Goal: Answer question/provide support: Share knowledge or assist other users

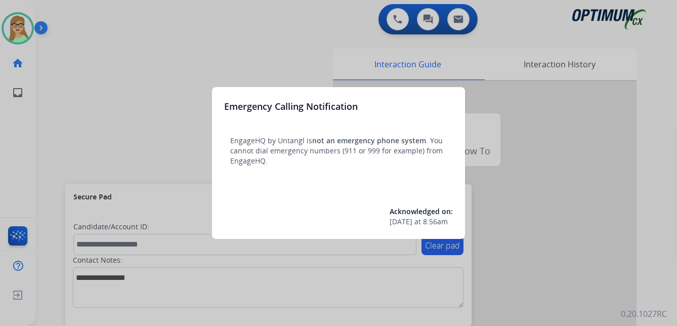
click at [94, 92] on div at bounding box center [338, 163] width 677 height 326
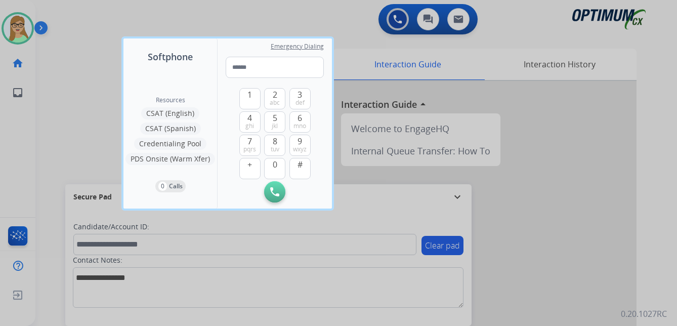
click at [32, 111] on div at bounding box center [338, 163] width 677 height 326
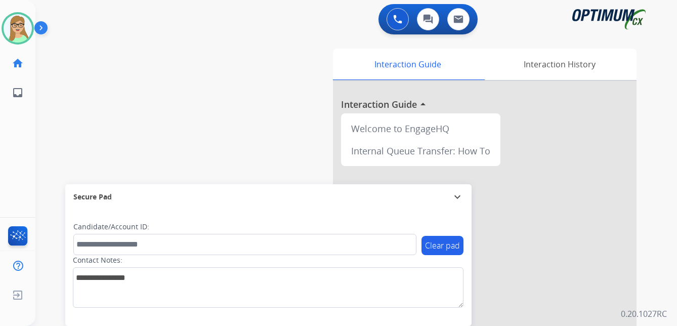
click at [42, 25] on img at bounding box center [42, 29] width 17 height 19
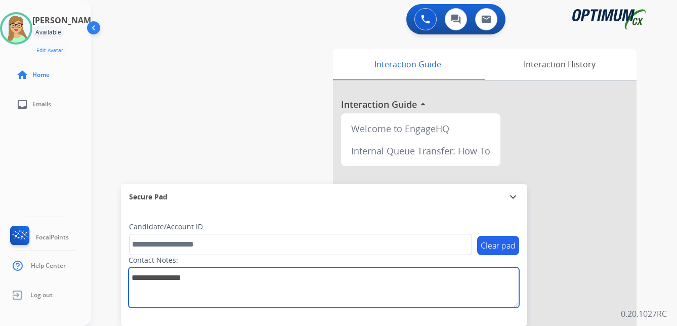
click at [237, 288] on textarea at bounding box center [323, 287] width 390 height 40
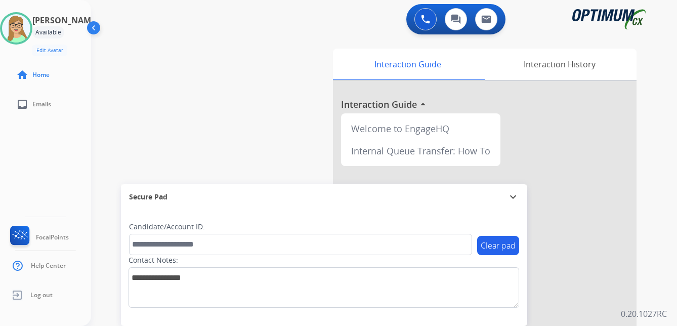
click at [373, 258] on div "Contact Notes:" at bounding box center [323, 281] width 390 height 53
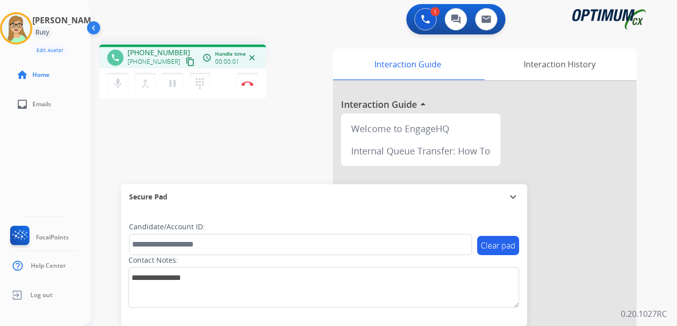
click at [186, 64] on mat-icon "content_copy" at bounding box center [190, 61] width 9 height 9
click at [250, 83] on img at bounding box center [247, 83] width 12 height 5
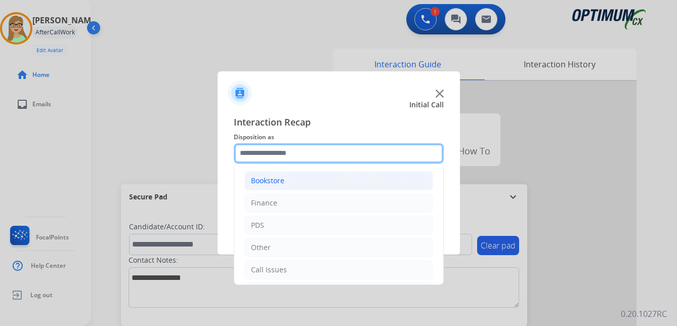
drag, startPoint x: 281, startPoint y: 152, endPoint x: 291, endPoint y: 183, distance: 32.5
click at [283, 155] on input "text" at bounding box center [339, 153] width 210 height 20
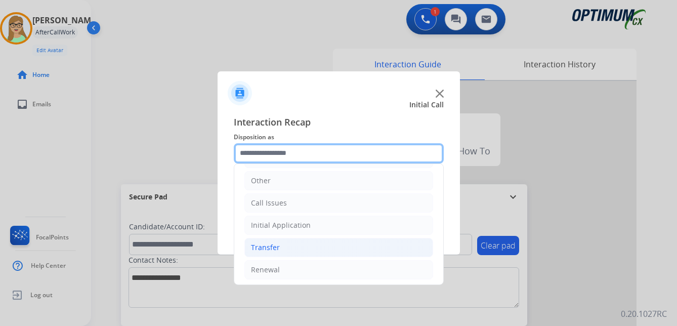
scroll to position [69, 0]
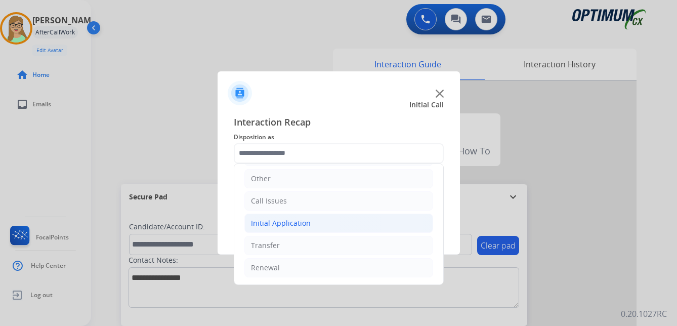
click at [286, 223] on div "Initial Application" at bounding box center [281, 223] width 60 height 10
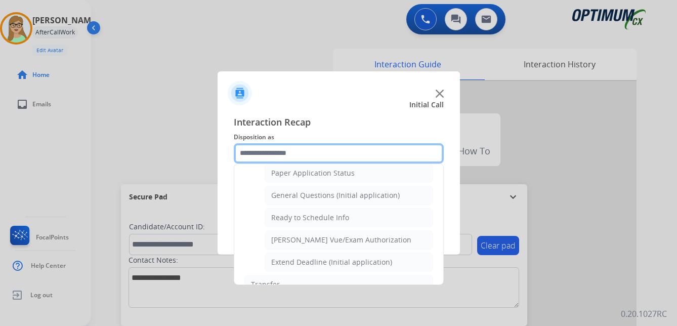
scroll to position [574, 0]
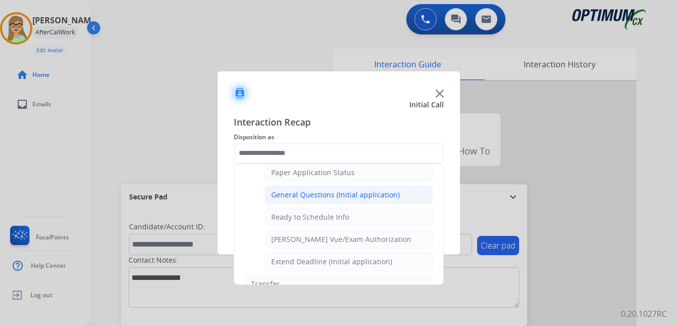
click at [292, 195] on div "General Questions (Initial application)" at bounding box center [335, 195] width 128 height 10
type input "**********"
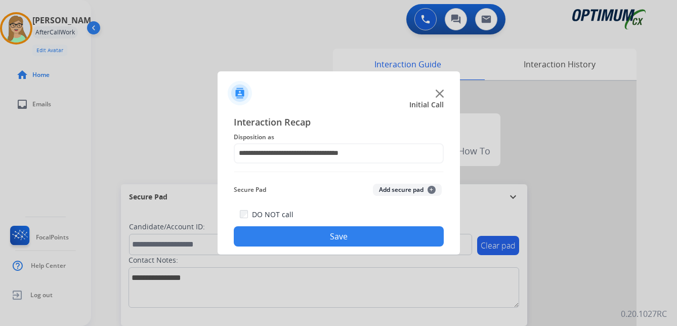
click at [289, 237] on button "Save" at bounding box center [339, 236] width 210 height 20
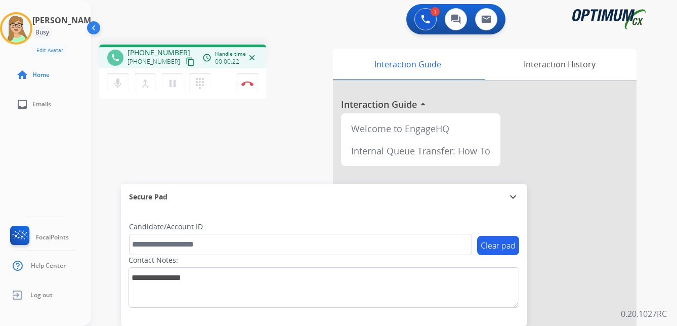
click at [186, 61] on mat-icon "content_copy" at bounding box center [190, 61] width 9 height 9
click at [249, 82] on img at bounding box center [247, 83] width 12 height 5
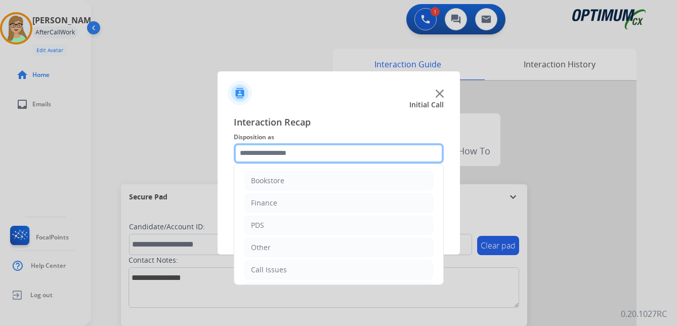
click at [271, 151] on input "text" at bounding box center [339, 153] width 210 height 20
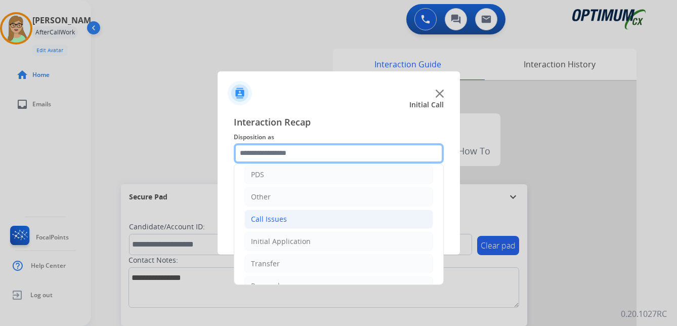
scroll to position [69, 0]
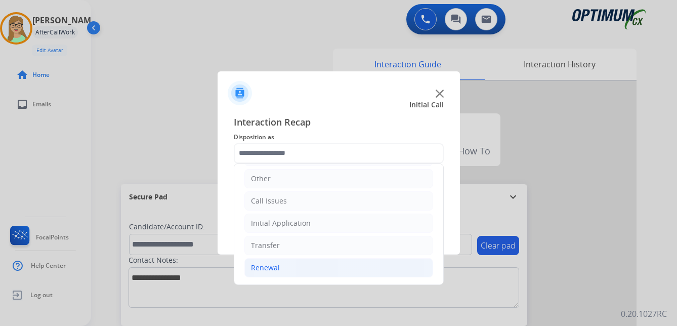
click at [267, 265] on div "Renewal" at bounding box center [265, 267] width 29 height 10
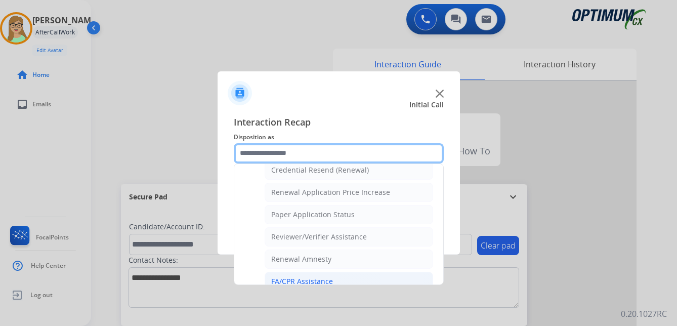
scroll to position [271, 0]
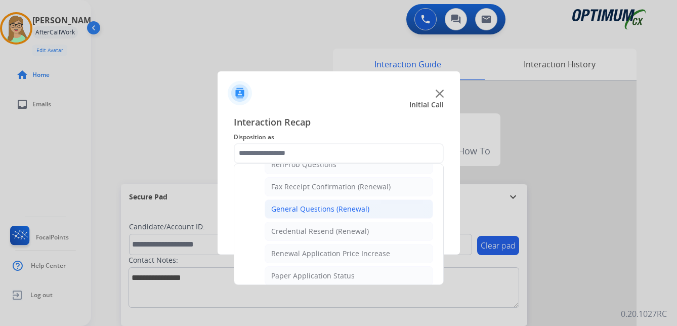
click at [305, 213] on div "General Questions (Renewal)" at bounding box center [320, 209] width 98 height 10
type input "**********"
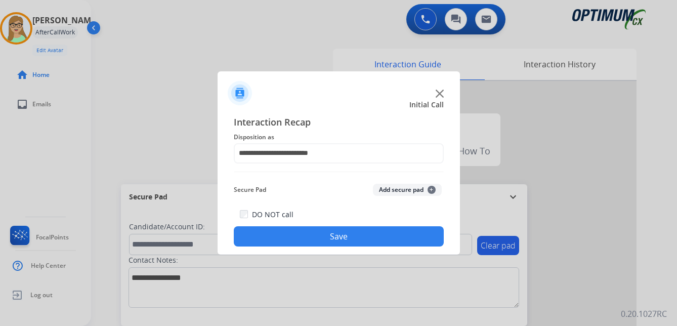
click at [298, 233] on button "Save" at bounding box center [339, 236] width 210 height 20
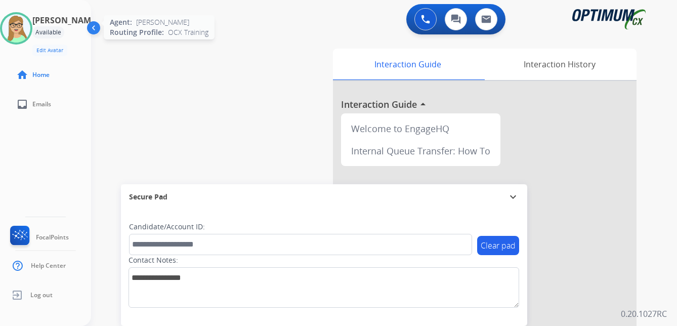
click at [29, 28] on img at bounding box center [16, 28] width 28 height 28
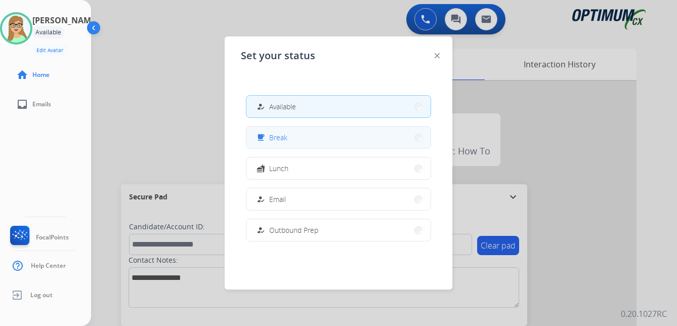
click at [265, 136] on div "free_breakfast" at bounding box center [261, 137] width 15 height 12
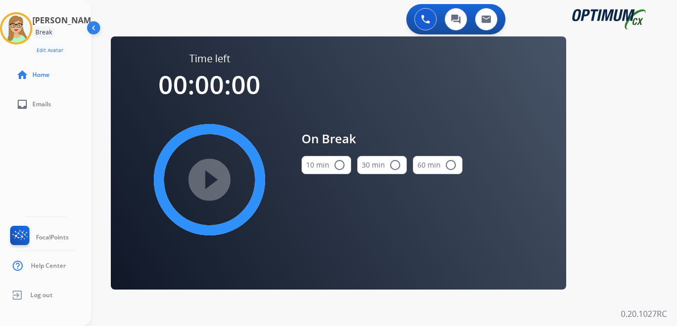
drag, startPoint x: 337, startPoint y: 164, endPoint x: 269, endPoint y: 167, distance: 67.8
click at [335, 164] on mat-icon "radio_button_unchecked" at bounding box center [339, 165] width 12 height 12
click at [205, 173] on mat-icon "play_circle_filled" at bounding box center [209, 179] width 12 height 12
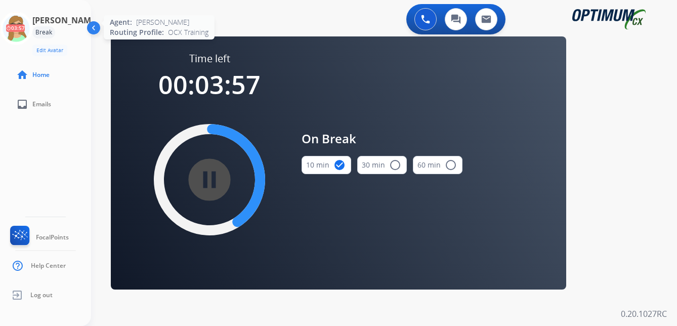
click at [27, 27] on icon at bounding box center [16, 28] width 33 height 33
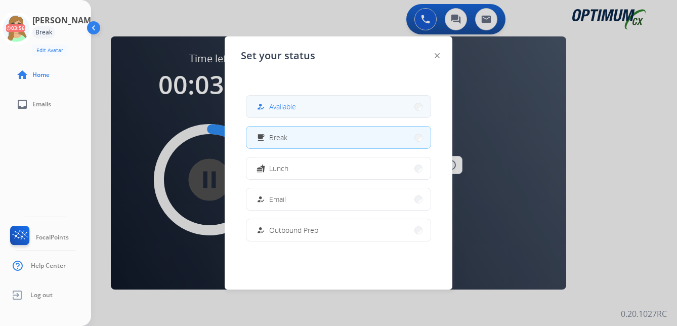
click at [282, 112] on button "how_to_reg Available" at bounding box center [338, 107] width 184 height 22
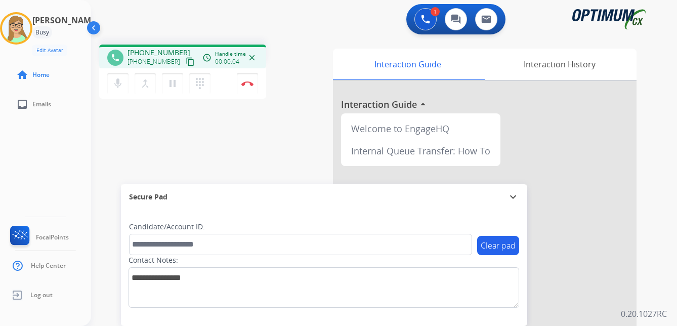
click at [186, 63] on mat-icon "content_copy" at bounding box center [190, 61] width 9 height 9
click at [173, 85] on mat-icon "pause" at bounding box center [172, 83] width 12 height 12
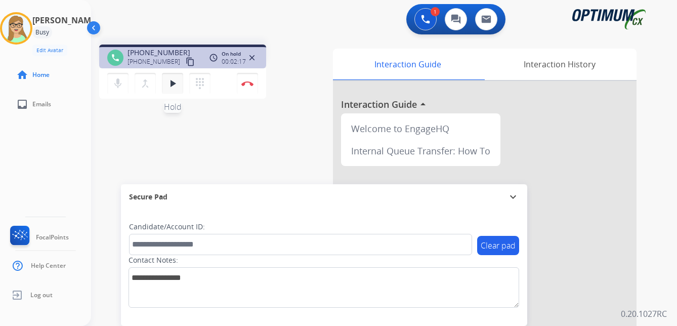
click at [172, 81] on mat-icon "play_arrow" at bounding box center [172, 83] width 12 height 12
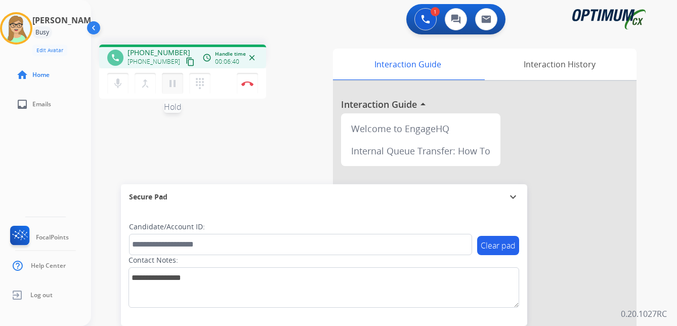
click at [172, 83] on mat-icon "pause" at bounding box center [172, 83] width 12 height 12
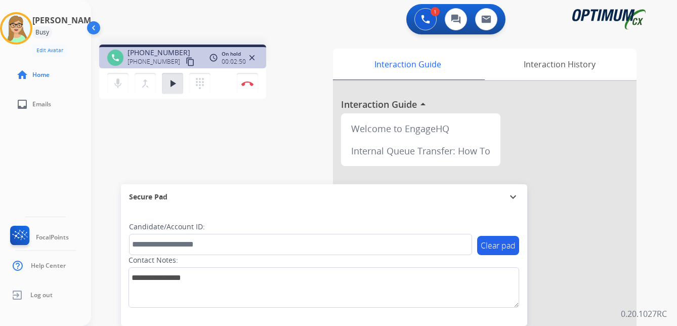
click at [234, 19] on div "1 Voice Interactions 0 Chat Interactions 0 Email Interactions" at bounding box center [377, 20] width 549 height 32
click at [173, 82] on mat-icon "play_arrow" at bounding box center [172, 83] width 12 height 12
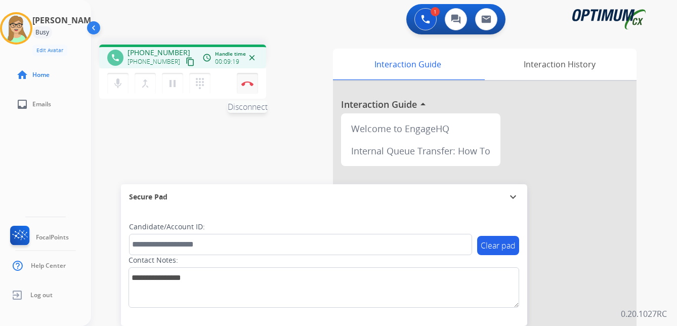
click at [247, 82] on img at bounding box center [247, 83] width 12 height 5
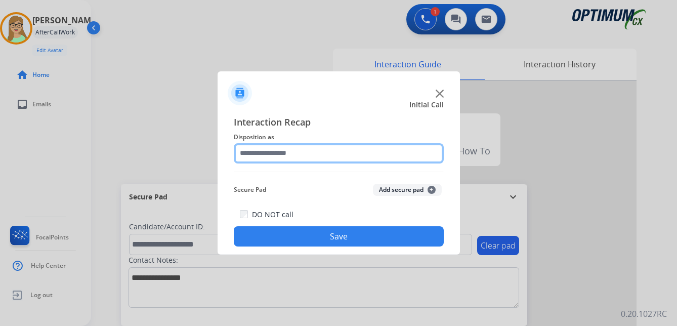
drag, startPoint x: 277, startPoint y: 153, endPoint x: 283, endPoint y: 162, distance: 10.2
click at [277, 154] on input "text" at bounding box center [339, 153] width 210 height 20
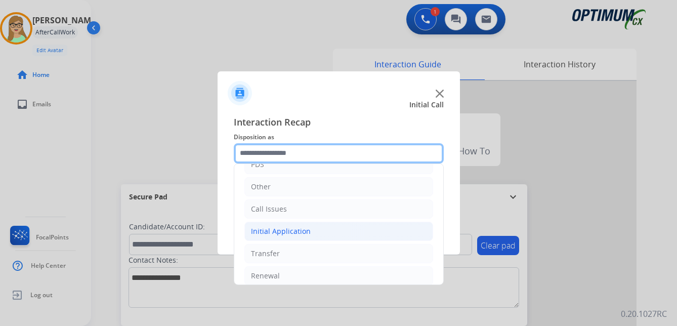
scroll to position [69, 0]
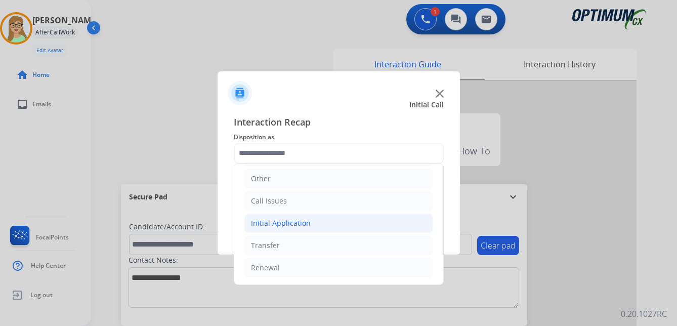
click at [288, 224] on div "Initial Application" at bounding box center [281, 223] width 60 height 10
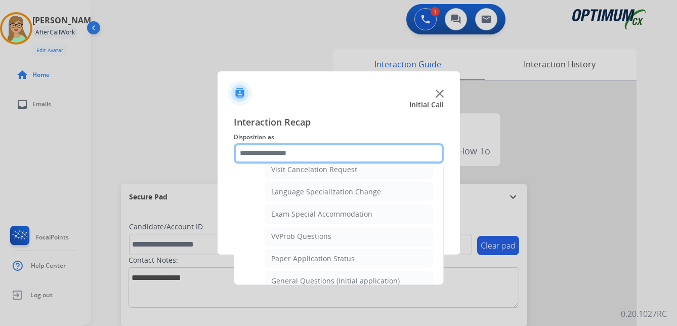
scroll to position [524, 0]
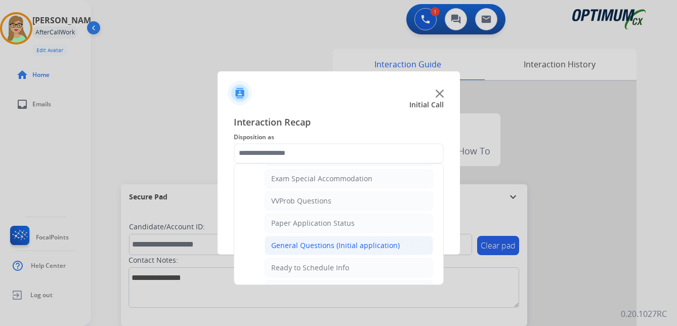
click at [334, 242] on div "General Questions (Initial application)" at bounding box center [335, 245] width 128 height 10
type input "**********"
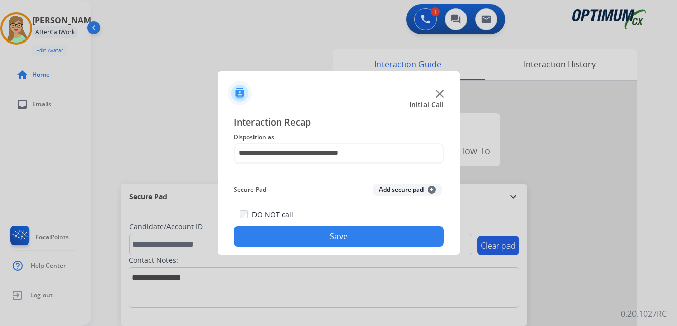
drag, startPoint x: 333, startPoint y: 238, endPoint x: 256, endPoint y: 225, distance: 77.6
click at [333, 238] on button "Save" at bounding box center [339, 236] width 210 height 20
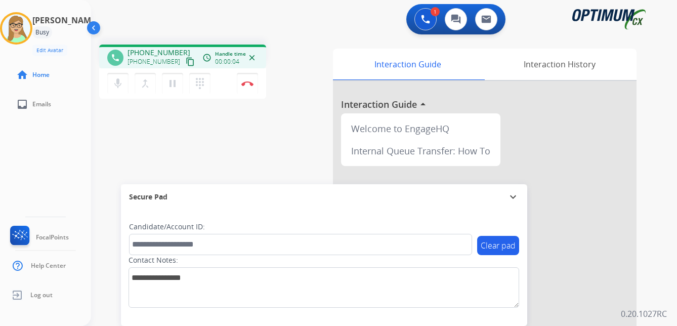
click at [186, 63] on mat-icon "content_copy" at bounding box center [190, 61] width 9 height 9
click at [247, 83] on img at bounding box center [247, 83] width 12 height 5
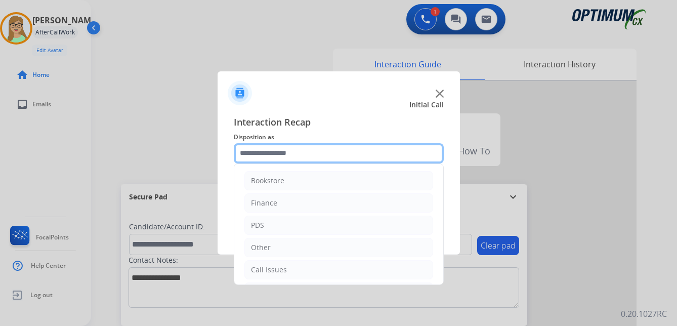
click at [273, 153] on input "text" at bounding box center [339, 153] width 210 height 20
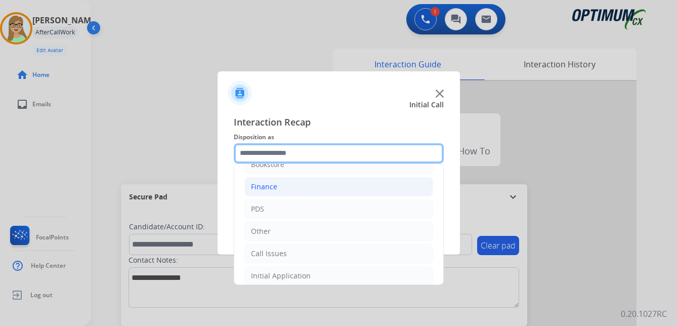
scroll to position [0, 0]
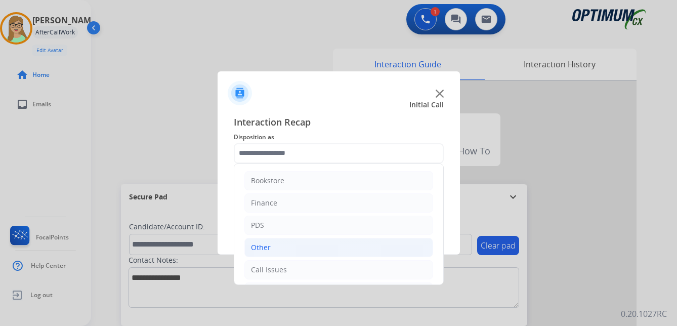
click at [262, 248] on div "Other" at bounding box center [261, 247] width 20 height 10
click at [257, 244] on div "Other" at bounding box center [261, 247] width 20 height 10
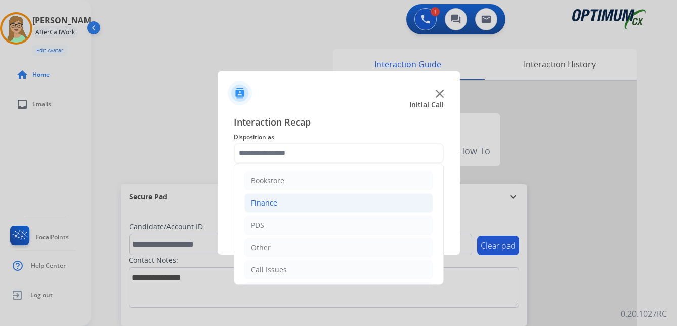
click at [266, 203] on div "Finance" at bounding box center [264, 203] width 26 height 10
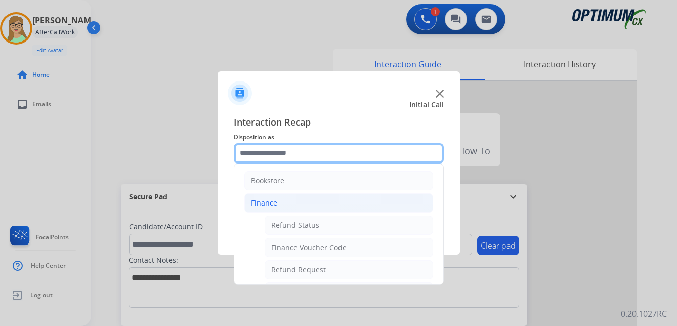
scroll to position [51, 0]
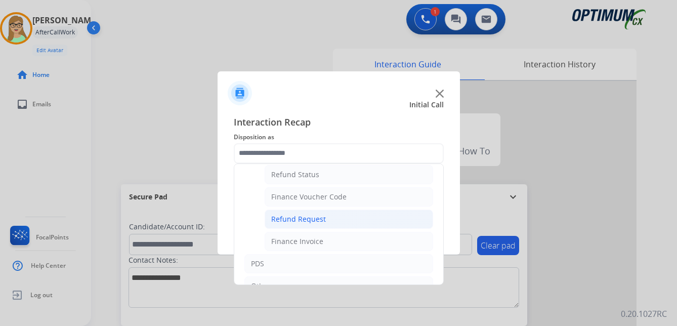
click at [294, 219] on div "Refund Request" at bounding box center [298, 219] width 55 height 10
type input "**********"
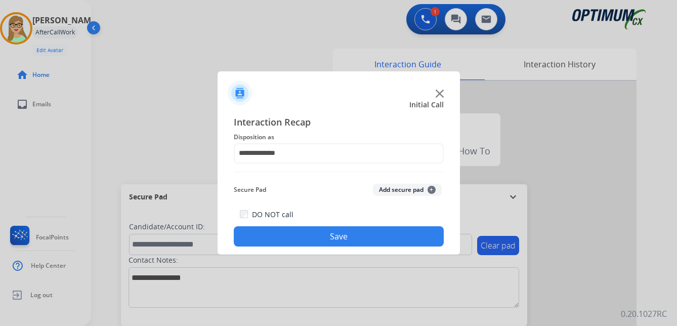
click at [288, 238] on button "Save" at bounding box center [339, 236] width 210 height 20
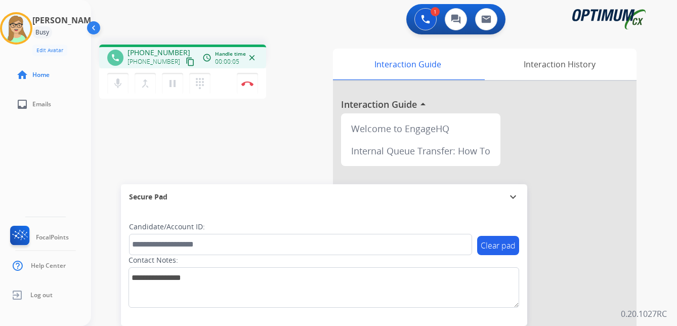
click at [186, 63] on mat-icon "content_copy" at bounding box center [190, 61] width 9 height 9
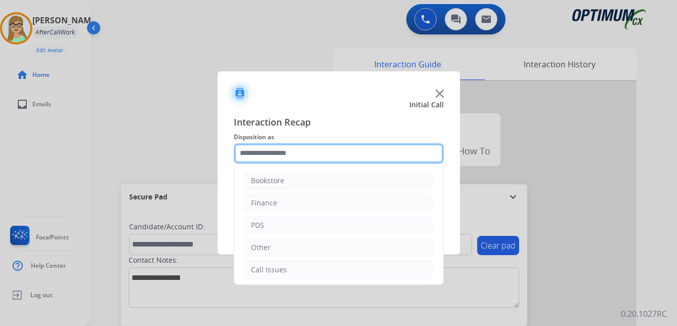
click at [284, 152] on input "text" at bounding box center [339, 153] width 210 height 20
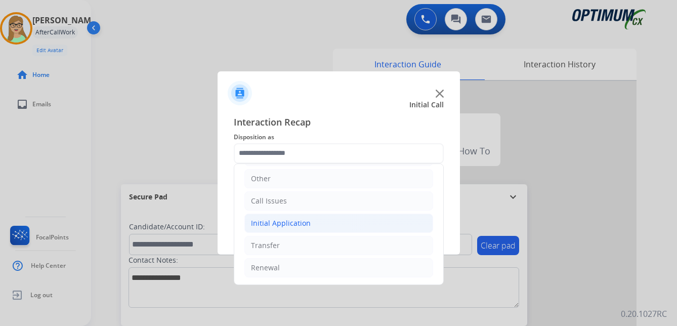
click at [296, 222] on div "Initial Application" at bounding box center [281, 223] width 60 height 10
click at [325, 244] on div "Credential Resend (Initial application)" at bounding box center [335, 245] width 128 height 10
type input "**********"
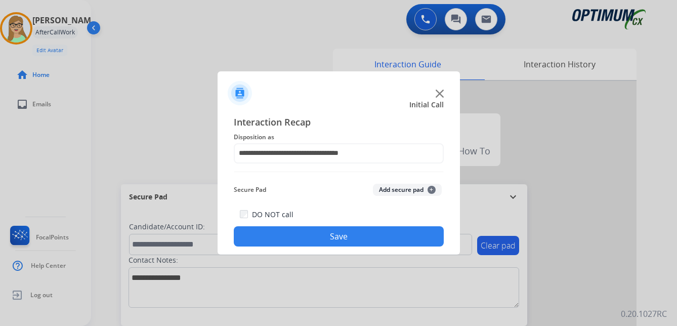
click at [326, 243] on button "Save" at bounding box center [339, 236] width 210 height 20
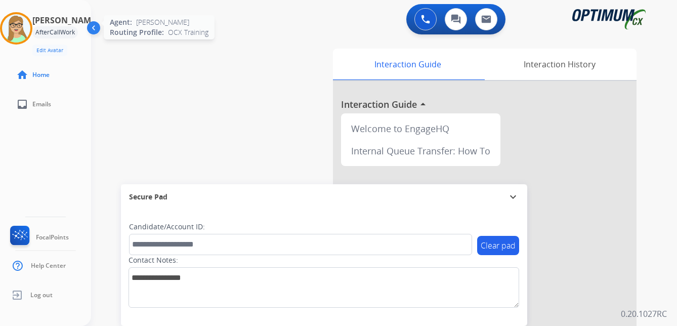
click at [27, 25] on img at bounding box center [16, 28] width 28 height 28
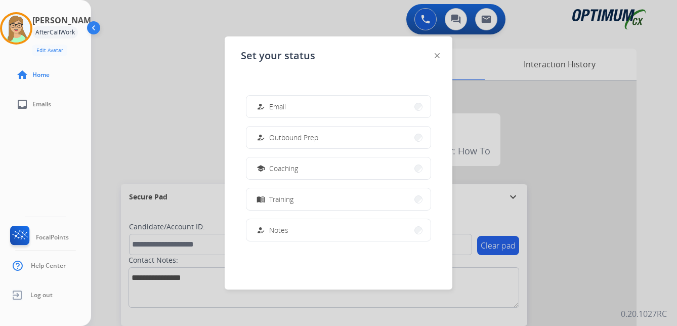
scroll to position [101, 0]
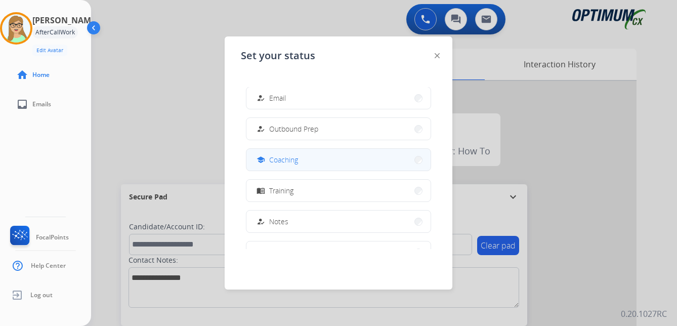
click at [296, 162] on span "Coaching" at bounding box center [283, 159] width 29 height 11
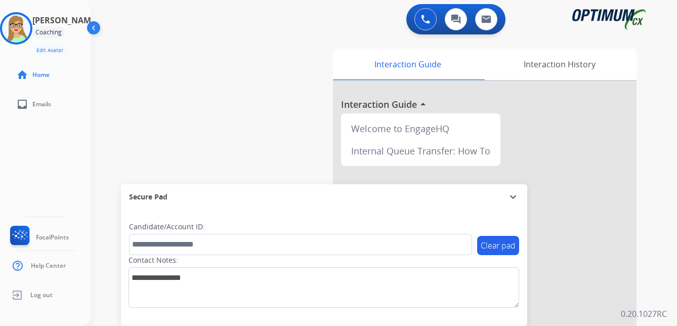
click at [154, 312] on div "Clear pad Candidate/Account ID: Contact Notes:" at bounding box center [324, 267] width 406 height 116
click at [27, 24] on img at bounding box center [16, 28] width 28 height 28
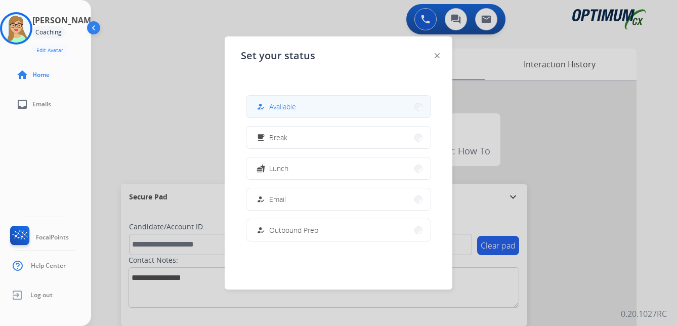
click at [281, 109] on span "Available" at bounding box center [282, 106] width 27 height 11
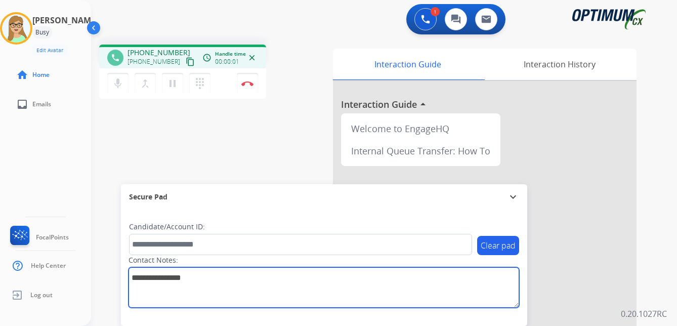
click at [146, 302] on textarea at bounding box center [323, 287] width 390 height 40
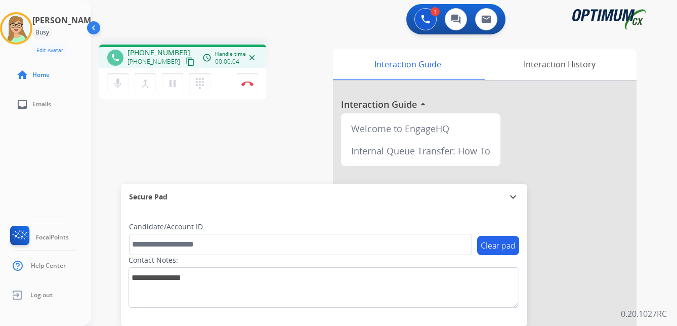
click at [186, 62] on mat-icon "content_copy" at bounding box center [190, 61] width 9 height 9
click at [172, 83] on mat-icon "pause" at bounding box center [172, 83] width 12 height 12
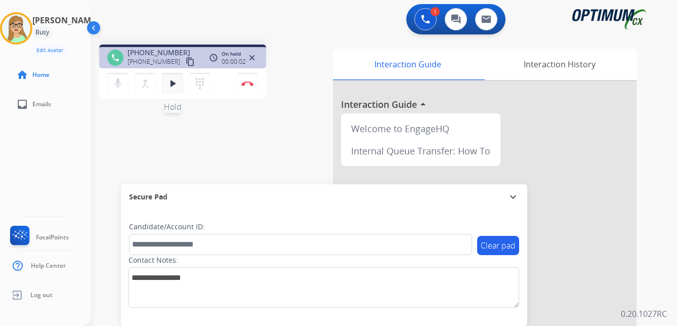
click at [172, 82] on mat-icon "play_arrow" at bounding box center [172, 83] width 12 height 12
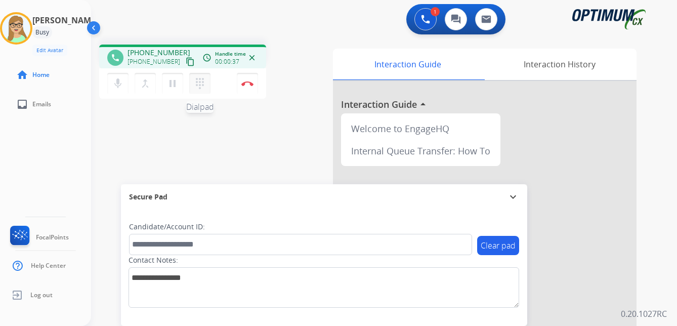
click at [205, 82] on mat-icon "dialpad" at bounding box center [200, 83] width 12 height 12
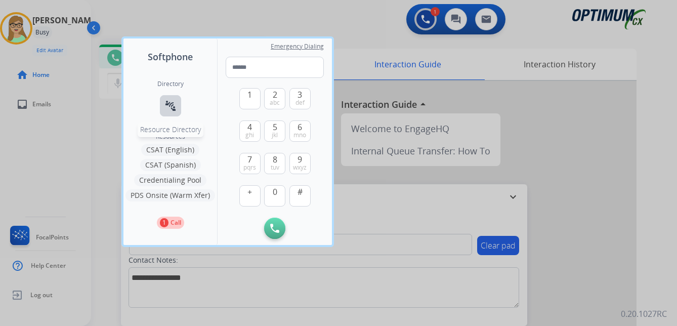
click at [176, 108] on mat-icon "connect_without_contact" at bounding box center [170, 106] width 12 height 12
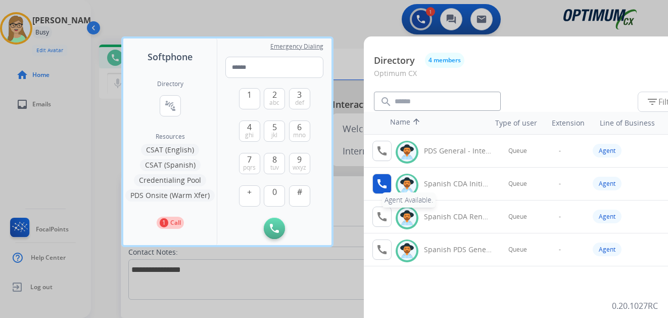
click at [380, 185] on mat-icon "call" at bounding box center [382, 183] width 12 height 12
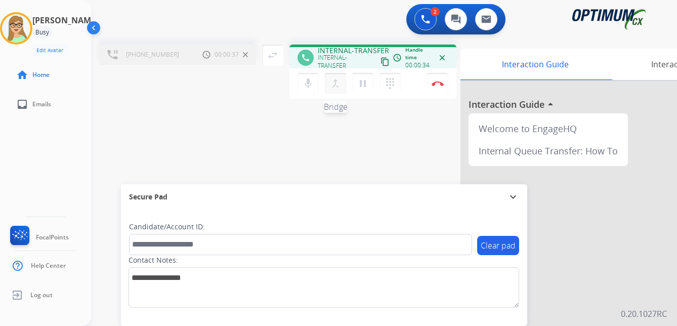
click at [337, 84] on mat-icon "merge_type" at bounding box center [335, 83] width 12 height 12
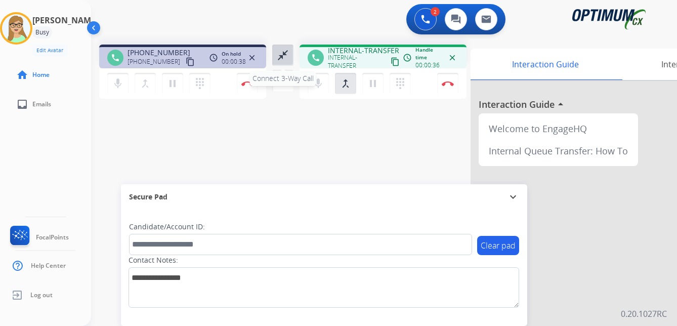
click at [280, 62] on button "close_fullscreen Connect 3-Way Call" at bounding box center [282, 54] width 21 height 21
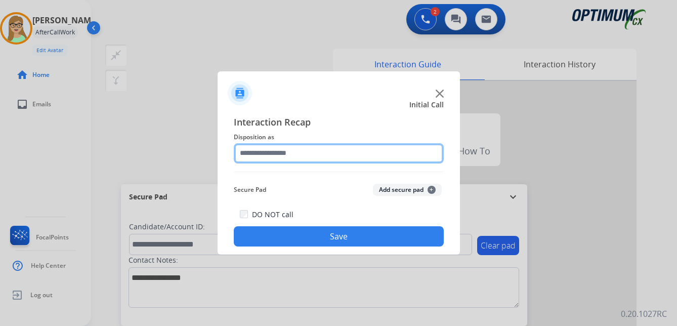
click at [275, 153] on input "text" at bounding box center [339, 153] width 210 height 20
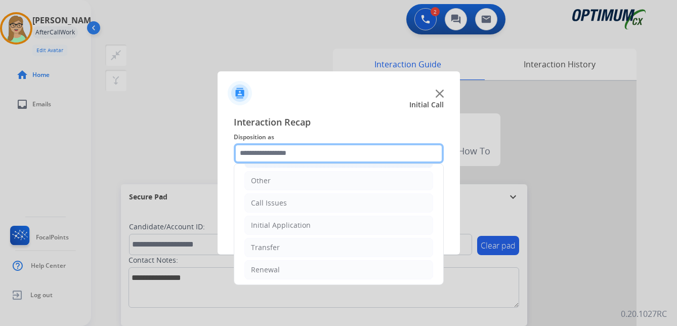
scroll to position [69, 0]
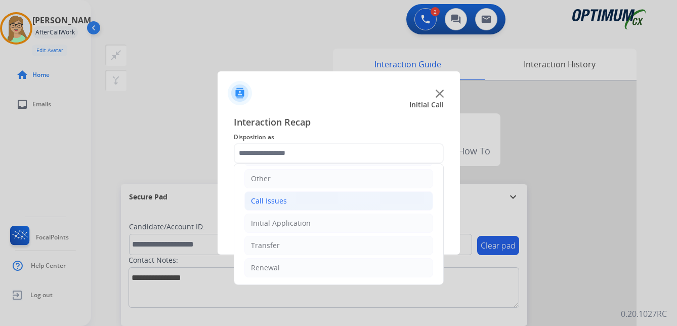
click at [272, 200] on div "Call Issues" at bounding box center [269, 201] width 36 height 10
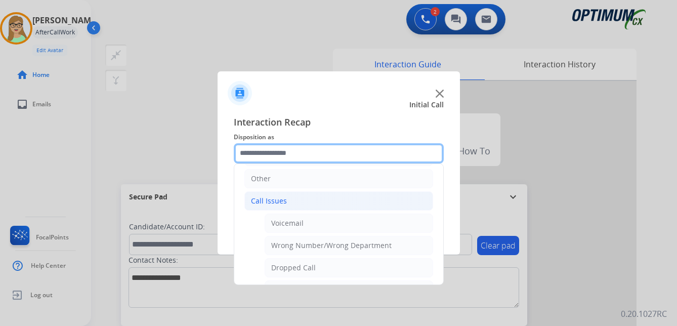
scroll to position [119, 0]
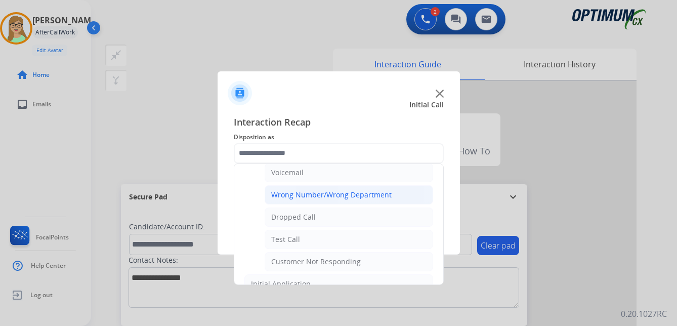
click at [333, 194] on div "Wrong Number/Wrong Department" at bounding box center [331, 195] width 120 height 10
type input "**********"
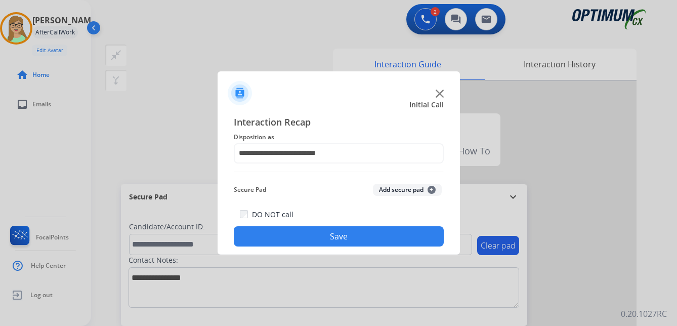
click at [322, 231] on button "Save" at bounding box center [339, 236] width 210 height 20
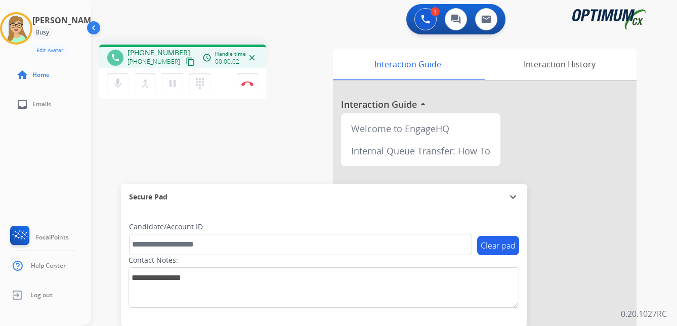
click at [186, 61] on mat-icon "content_copy" at bounding box center [190, 61] width 9 height 9
click at [250, 82] on img at bounding box center [247, 83] width 12 height 5
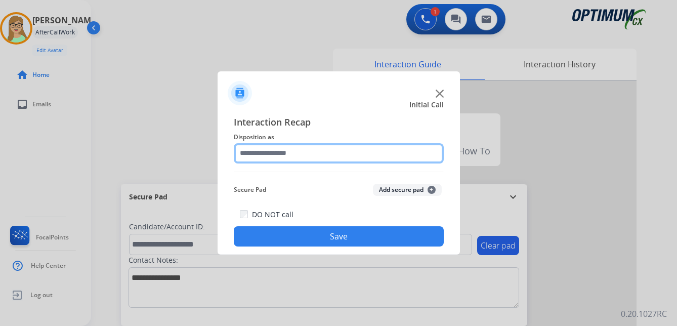
click at [273, 154] on input "text" at bounding box center [339, 153] width 210 height 20
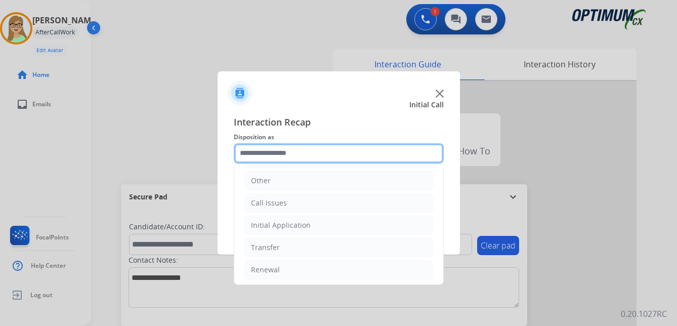
scroll to position [69, 0]
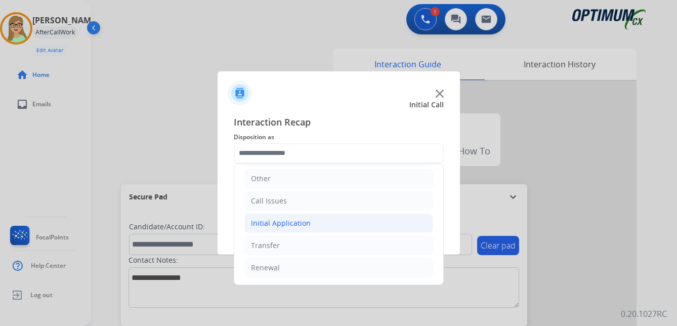
click at [294, 220] on div "Initial Application" at bounding box center [281, 223] width 60 height 10
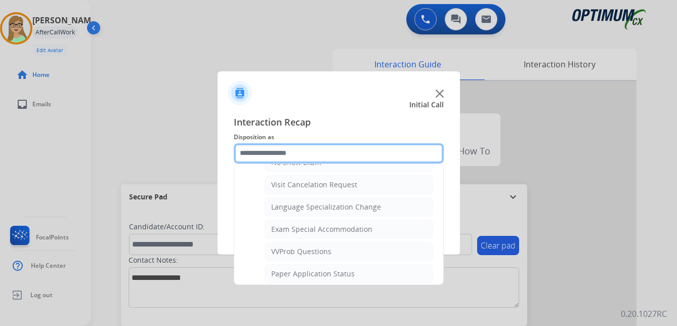
scroll to position [524, 0]
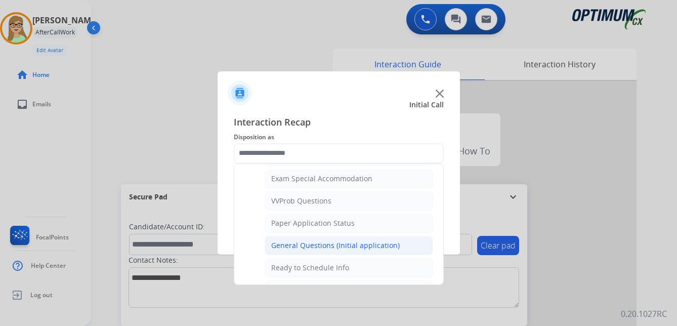
click at [284, 243] on div "General Questions (Initial application)" at bounding box center [335, 245] width 128 height 10
type input "**********"
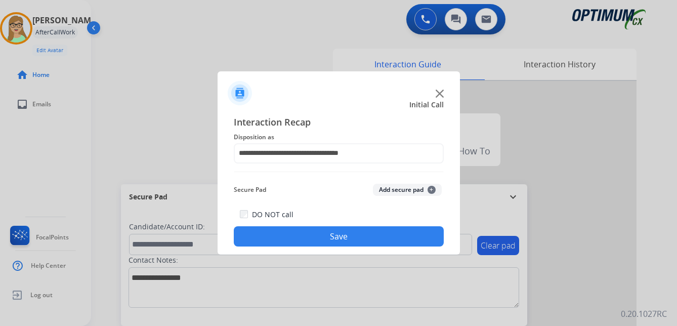
drag, startPoint x: 286, startPoint y: 232, endPoint x: 207, endPoint y: 233, distance: 78.9
click at [281, 232] on button "Save" at bounding box center [339, 236] width 210 height 20
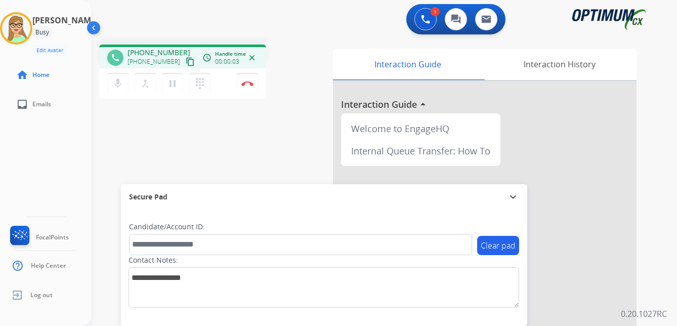
click at [186, 63] on mat-icon "content_copy" at bounding box center [190, 61] width 9 height 9
click at [246, 83] on img at bounding box center [247, 83] width 12 height 5
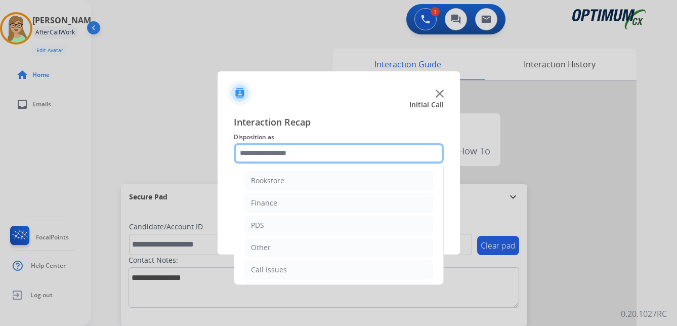
click at [283, 153] on input "text" at bounding box center [339, 153] width 210 height 20
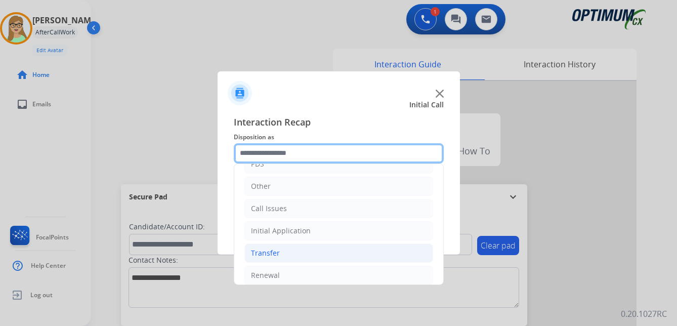
scroll to position [69, 0]
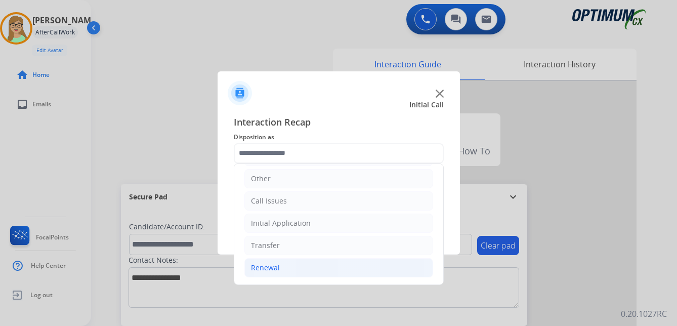
click at [269, 268] on div "Renewal" at bounding box center [265, 267] width 29 height 10
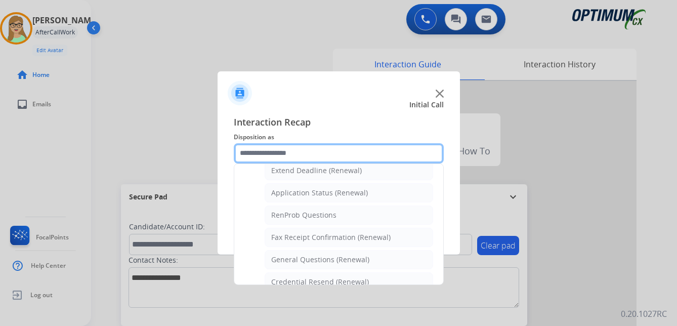
scroll to position [271, 0]
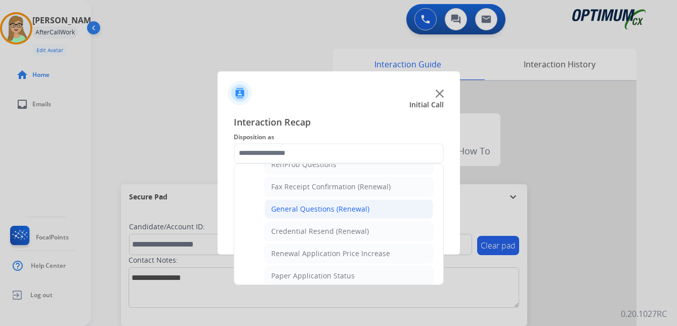
click at [320, 211] on div "General Questions (Renewal)" at bounding box center [320, 209] width 98 height 10
type input "**********"
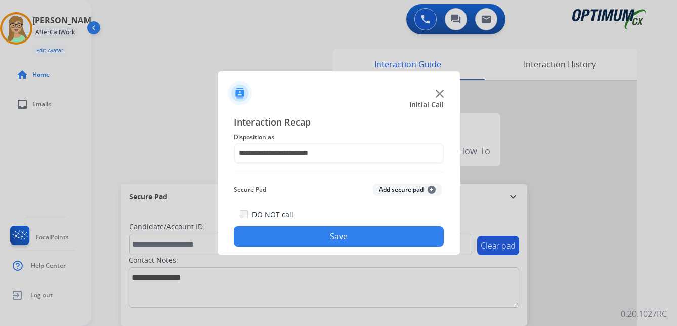
click at [306, 237] on button "Save" at bounding box center [339, 236] width 210 height 20
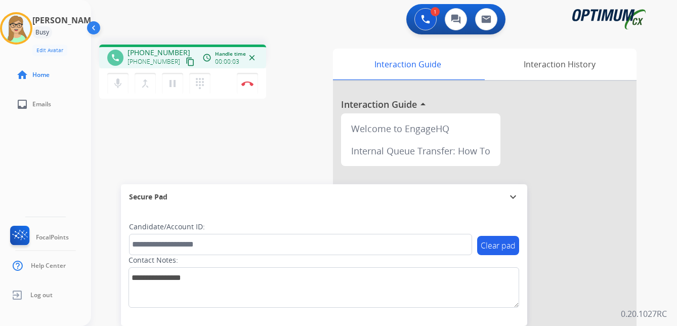
click at [186, 62] on mat-icon "content_copy" at bounding box center [190, 61] width 9 height 9
click at [247, 82] on img at bounding box center [247, 83] width 12 height 5
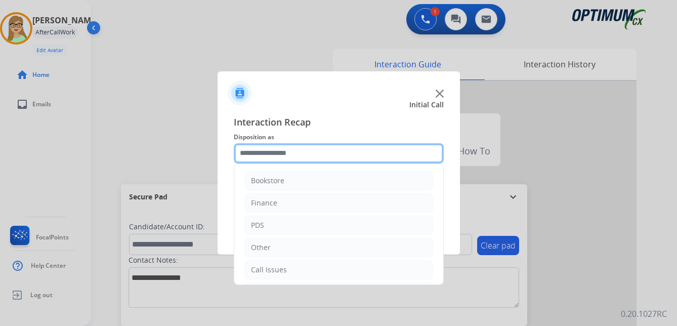
click at [278, 150] on input "text" at bounding box center [339, 153] width 210 height 20
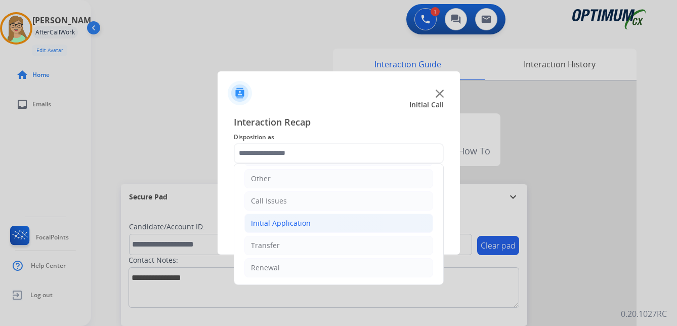
click at [289, 223] on div "Initial Application" at bounding box center [281, 223] width 60 height 10
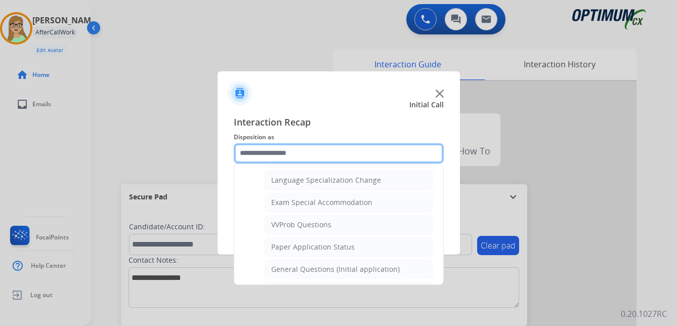
scroll to position [524, 0]
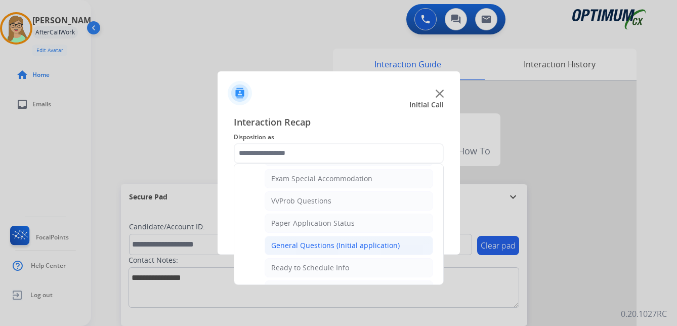
click at [301, 245] on div "General Questions (Initial application)" at bounding box center [335, 245] width 128 height 10
type input "**********"
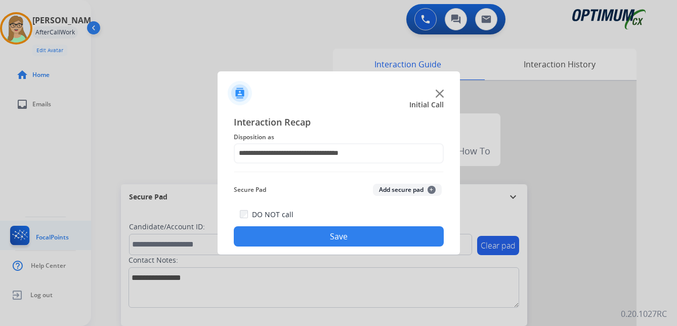
drag, startPoint x: 274, startPoint y: 238, endPoint x: 53, endPoint y: 242, distance: 221.5
click at [273, 238] on button "Save" at bounding box center [339, 236] width 210 height 20
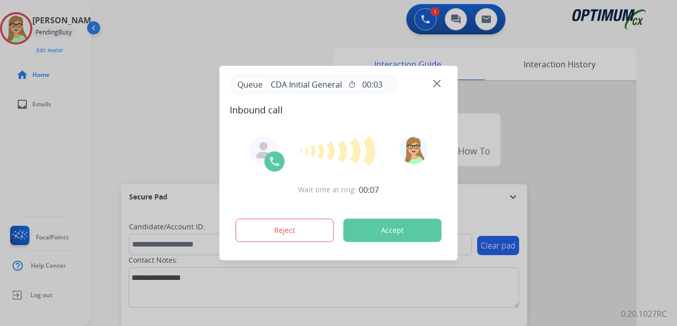
drag, startPoint x: 159, startPoint y: 298, endPoint x: 159, endPoint y: 287, distance: 11.6
click at [159, 298] on div at bounding box center [338, 163] width 677 height 326
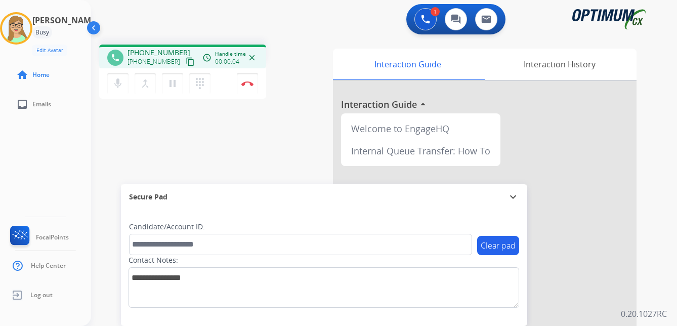
drag, startPoint x: 180, startPoint y: 61, endPoint x: 144, endPoint y: 72, distance: 38.1
click at [186, 61] on mat-icon "content_copy" at bounding box center [190, 61] width 9 height 9
click at [246, 83] on img at bounding box center [247, 83] width 12 height 5
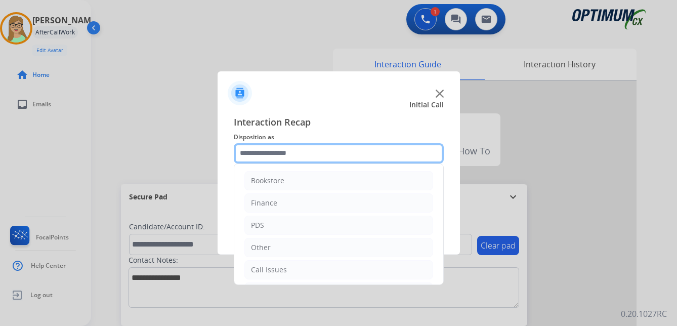
click at [287, 155] on input "text" at bounding box center [339, 153] width 210 height 20
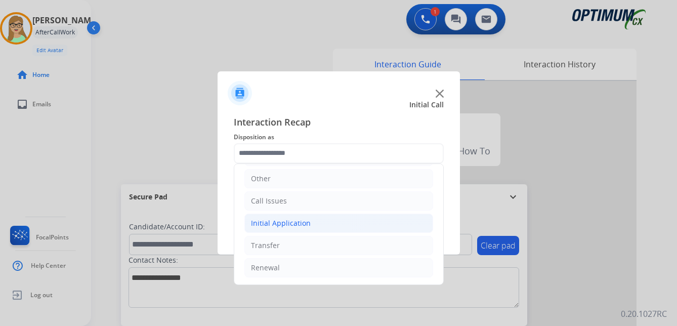
click at [287, 221] on div "Initial Application" at bounding box center [281, 223] width 60 height 10
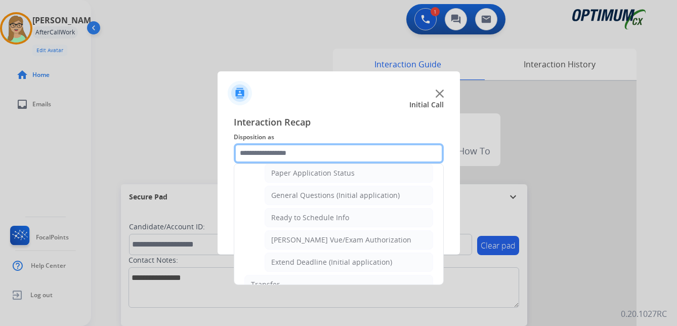
scroll to position [574, 0]
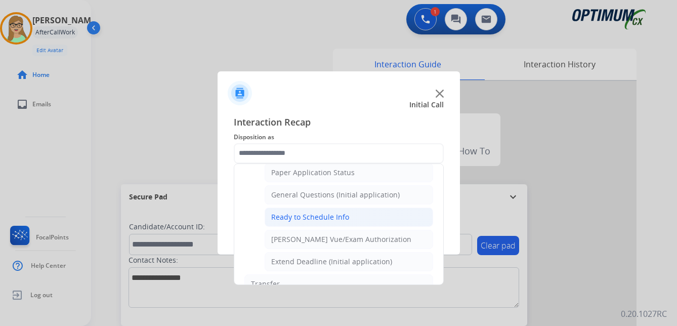
click at [312, 217] on div "Ready to Schedule Info" at bounding box center [310, 217] width 78 height 10
type input "**********"
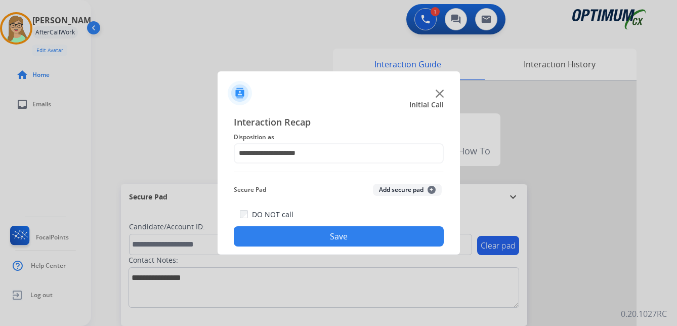
drag, startPoint x: 300, startPoint y: 237, endPoint x: 185, endPoint y: 258, distance: 117.3
click at [298, 237] on button "Save" at bounding box center [339, 236] width 210 height 20
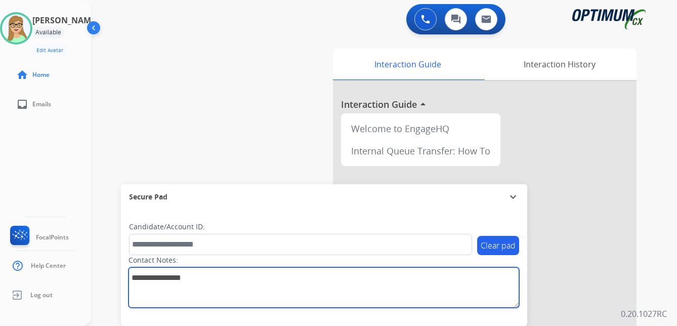
drag, startPoint x: 214, startPoint y: 301, endPoint x: 231, endPoint y: 283, distance: 25.1
click at [222, 291] on textarea at bounding box center [323, 287] width 390 height 40
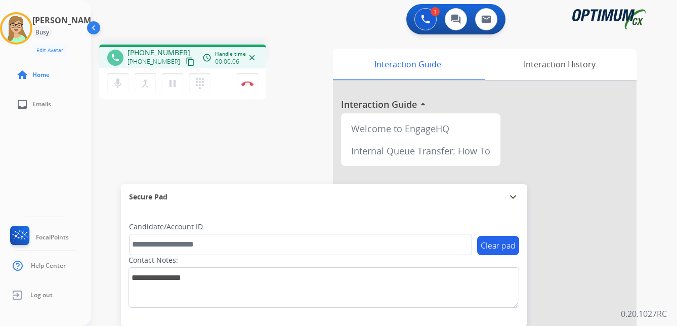
click at [186, 63] on mat-icon "content_copy" at bounding box center [190, 61] width 9 height 9
click at [251, 81] on img at bounding box center [247, 83] width 12 height 5
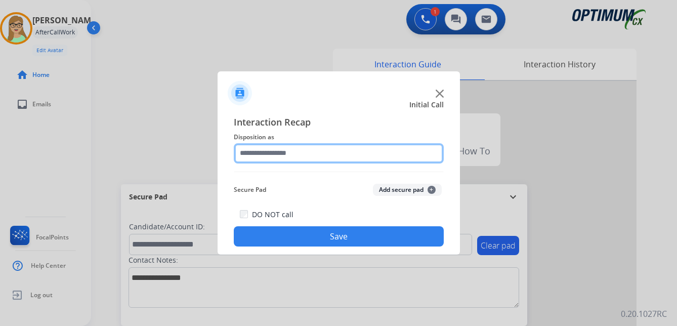
click at [278, 153] on input "text" at bounding box center [339, 153] width 210 height 20
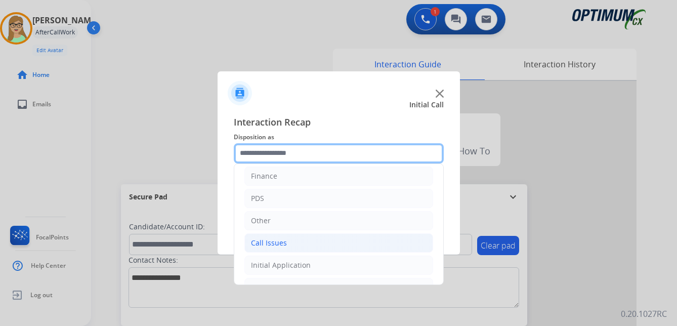
scroll to position [69, 0]
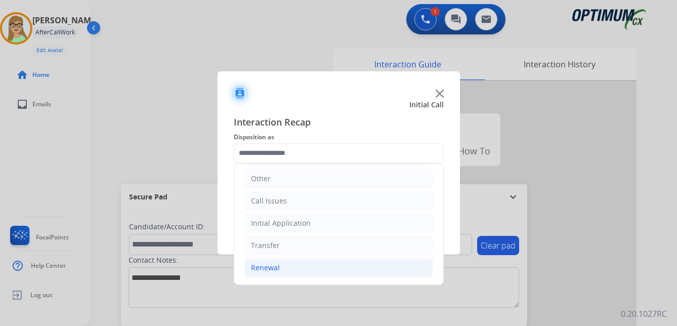
click at [276, 266] on div "Renewal" at bounding box center [265, 267] width 29 height 10
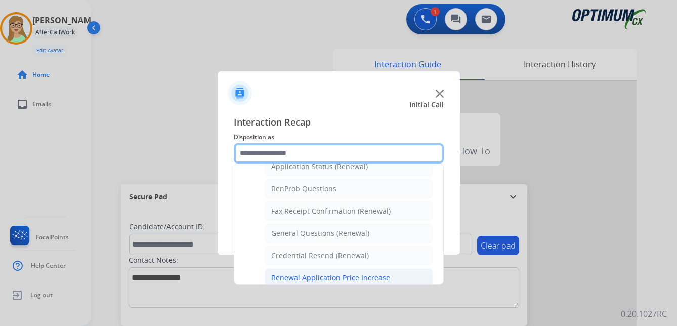
scroll to position [239, 0]
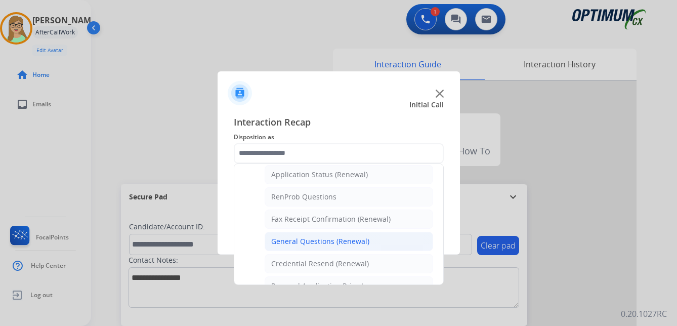
click at [310, 243] on div "General Questions (Renewal)" at bounding box center [320, 241] width 98 height 10
type input "**********"
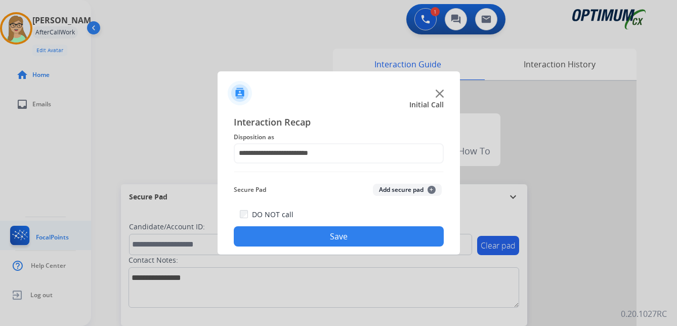
drag, startPoint x: 311, startPoint y: 240, endPoint x: 57, endPoint y: 233, distance: 254.0
click at [309, 240] on button "Save" at bounding box center [339, 236] width 210 height 20
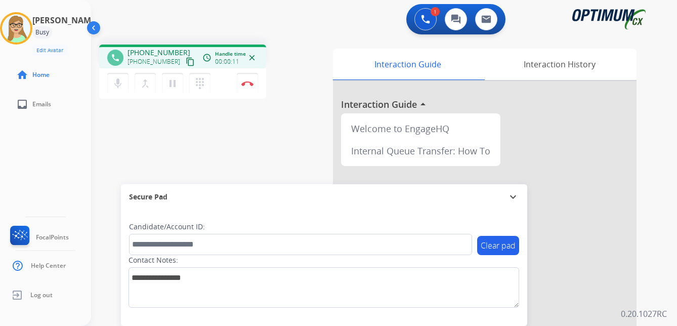
click at [186, 63] on mat-icon "content_copy" at bounding box center [190, 61] width 9 height 9
click at [250, 83] on img at bounding box center [247, 83] width 12 height 5
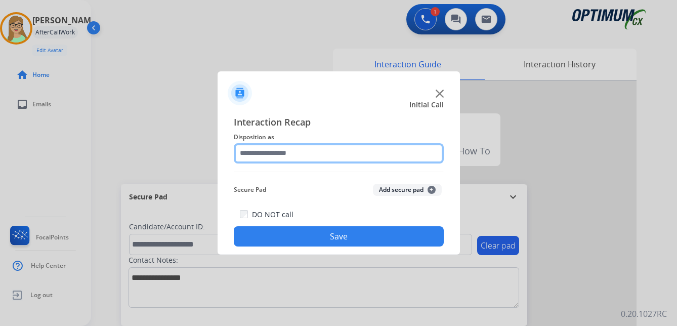
click at [271, 152] on input "text" at bounding box center [339, 153] width 210 height 20
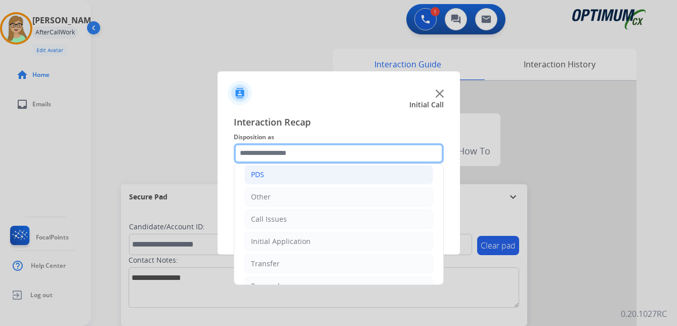
scroll to position [69, 0]
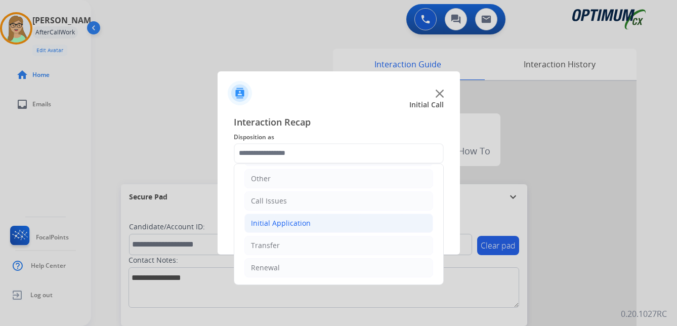
click at [292, 221] on div "Initial Application" at bounding box center [281, 223] width 60 height 10
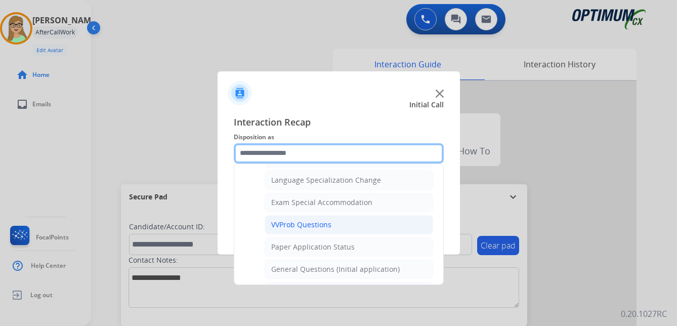
scroll to position [524, 0]
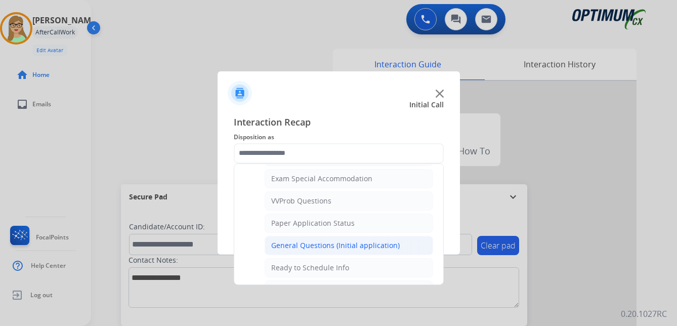
click at [282, 245] on div "General Questions (Initial application)" at bounding box center [335, 245] width 128 height 10
type input "**********"
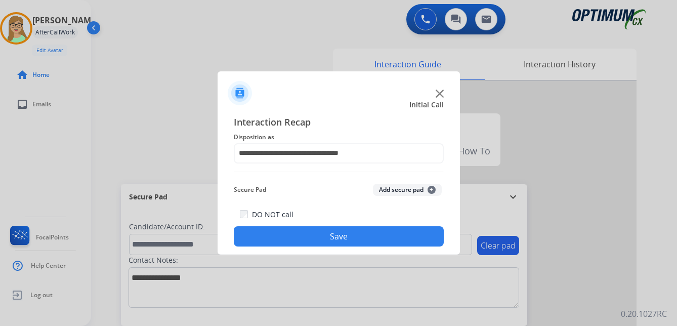
click at [291, 233] on button "Save" at bounding box center [339, 236] width 210 height 20
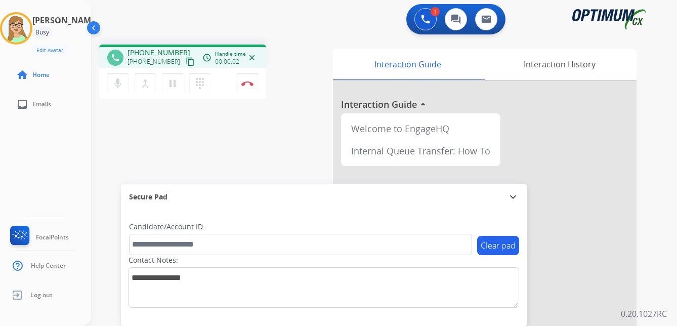
click at [186, 64] on mat-icon "content_copy" at bounding box center [190, 61] width 9 height 9
click at [248, 85] on img at bounding box center [247, 83] width 12 height 5
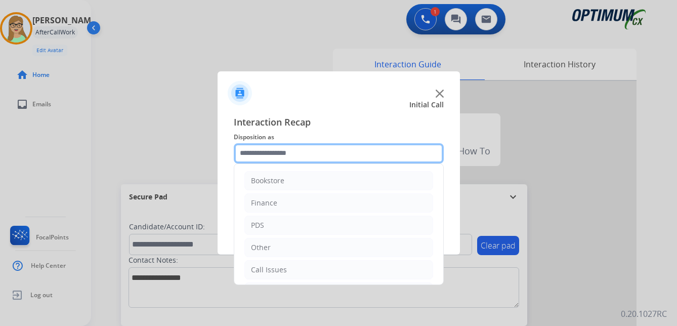
click at [271, 153] on input "text" at bounding box center [339, 153] width 210 height 20
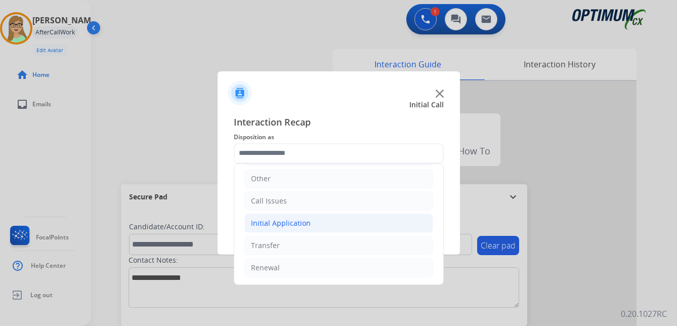
click at [293, 223] on div "Initial Application" at bounding box center [281, 223] width 60 height 10
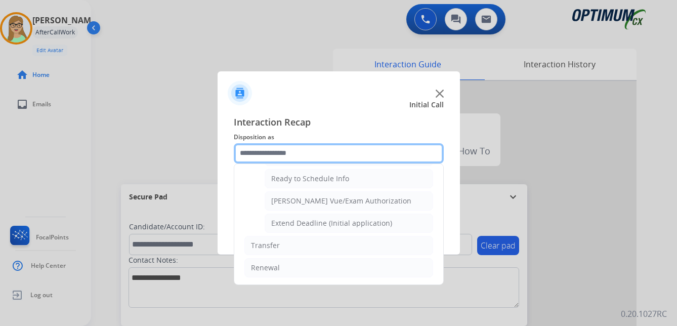
scroll to position [562, 0]
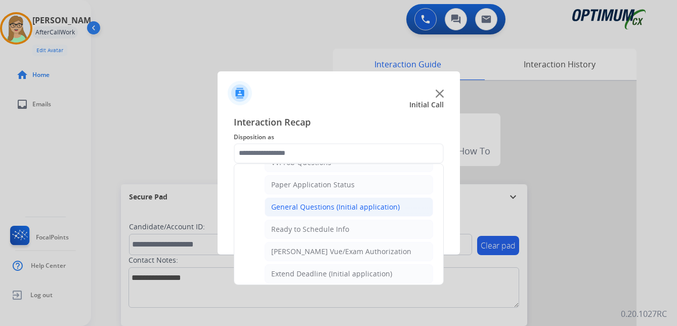
click at [294, 208] on div "General Questions (Initial application)" at bounding box center [335, 207] width 128 height 10
type input "**********"
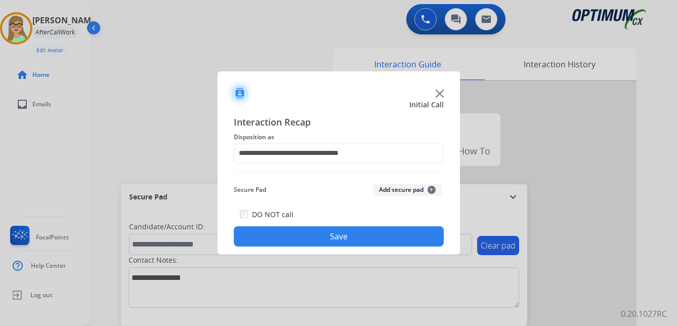
click at [279, 228] on button "Save" at bounding box center [339, 236] width 210 height 20
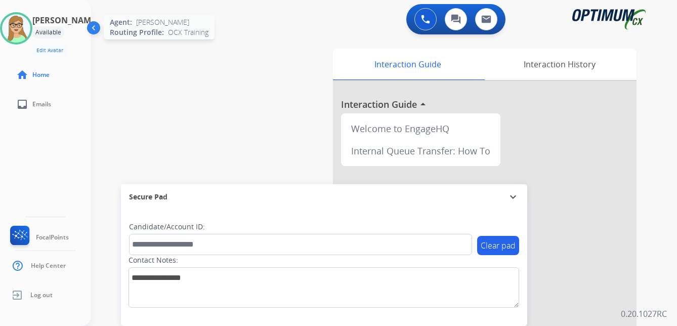
click at [30, 31] on img at bounding box center [16, 28] width 28 height 28
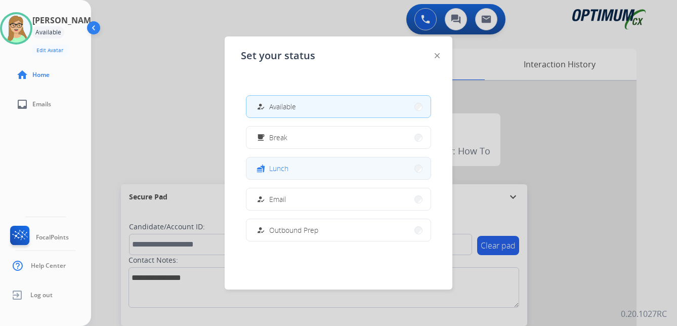
click at [282, 171] on span "Lunch" at bounding box center [278, 168] width 19 height 11
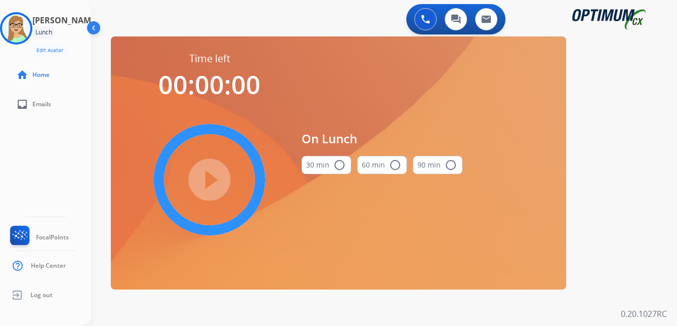
click at [337, 163] on mat-icon "radio_button_unchecked" at bounding box center [339, 165] width 12 height 12
click at [205, 180] on mat-icon "play_circle_filled" at bounding box center [209, 179] width 12 height 12
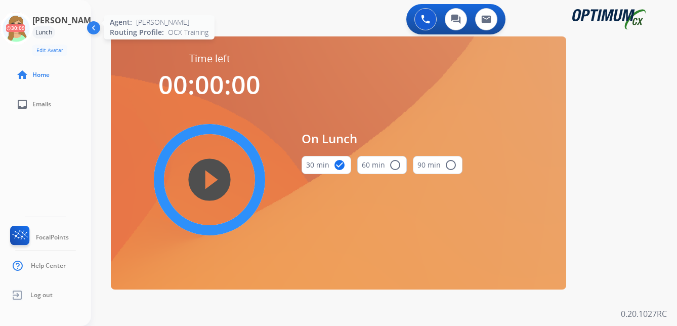
click at [23, 28] on icon at bounding box center [16, 28] width 33 height 33
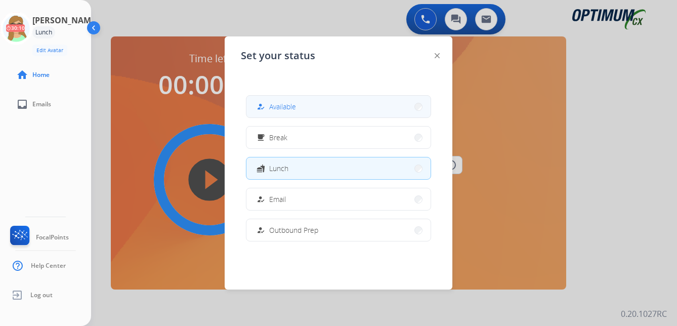
click at [286, 99] on button "how_to_reg Available" at bounding box center [338, 107] width 184 height 22
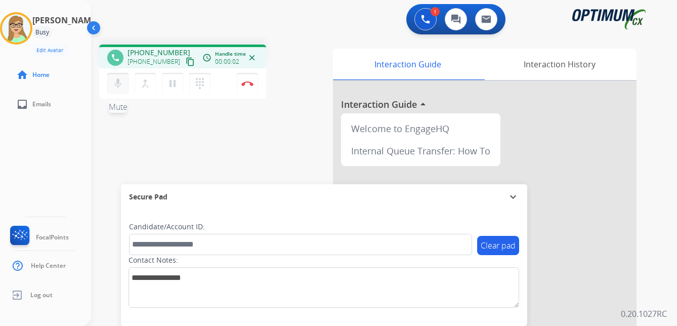
drag, startPoint x: 178, startPoint y: 61, endPoint x: 116, endPoint y: 82, distance: 66.2
click at [186, 62] on mat-icon "content_copy" at bounding box center [190, 61] width 9 height 9
click at [246, 82] on img at bounding box center [247, 83] width 12 height 5
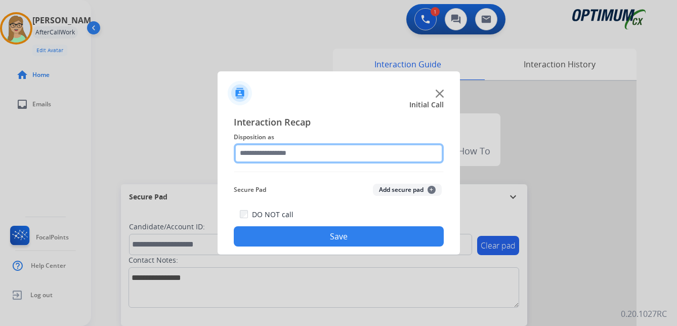
click at [273, 152] on input "text" at bounding box center [339, 153] width 210 height 20
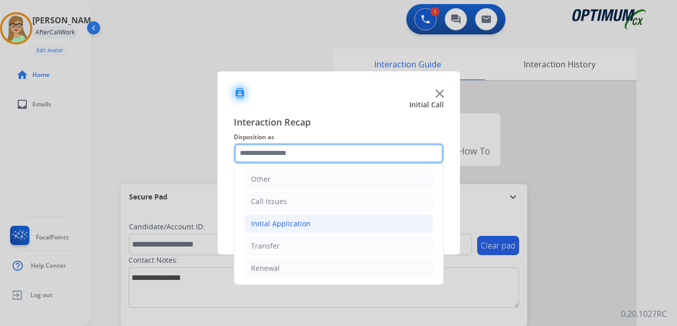
scroll to position [69, 0]
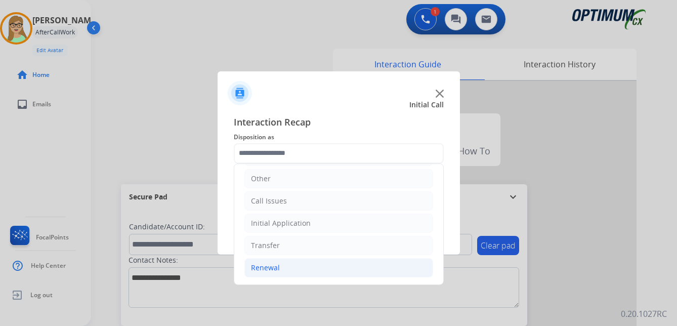
click at [267, 266] on div "Renewal" at bounding box center [265, 267] width 29 height 10
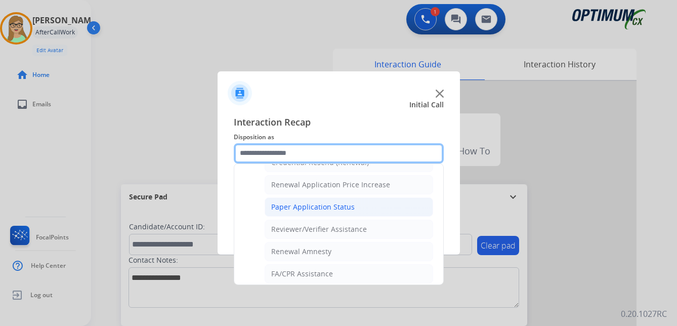
scroll to position [289, 0]
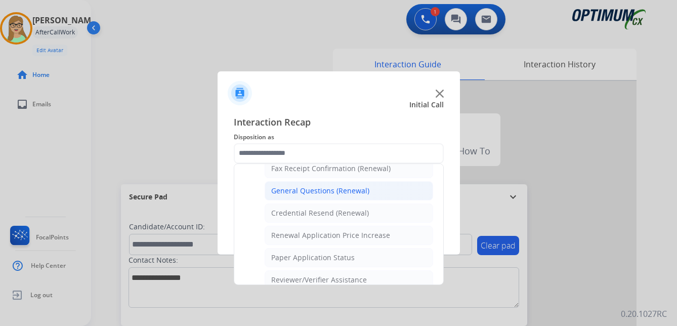
click at [304, 194] on div "General Questions (Renewal)" at bounding box center [320, 191] width 98 height 10
type input "**********"
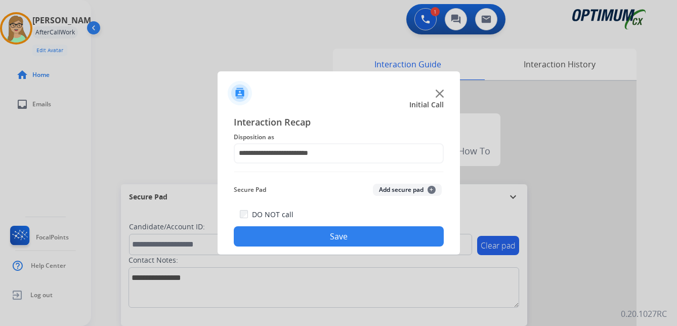
click at [292, 237] on button "Save" at bounding box center [339, 236] width 210 height 20
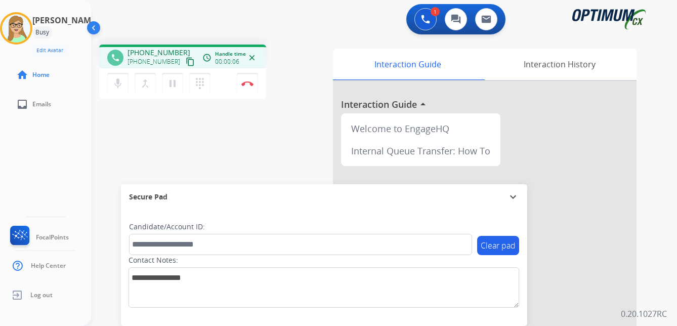
click at [185, 63] on button "content_copy" at bounding box center [190, 62] width 12 height 12
click at [201, 81] on mat-icon "dialpad" at bounding box center [200, 83] width 12 height 12
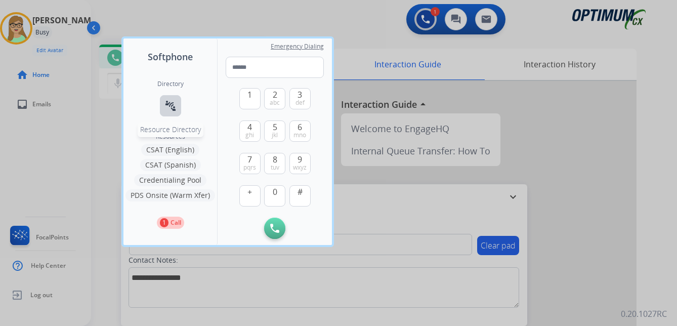
click at [174, 107] on mat-icon "connect_without_contact" at bounding box center [170, 106] width 12 height 12
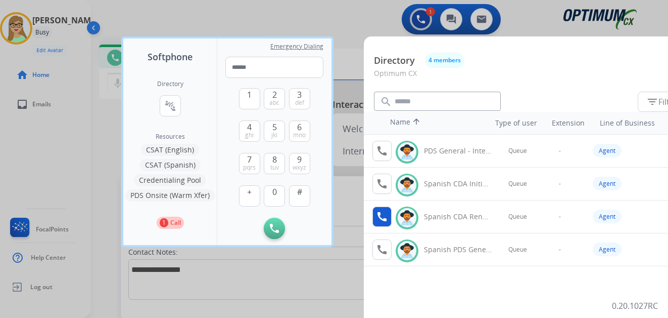
click at [380, 216] on mat-icon "call" at bounding box center [382, 216] width 12 height 12
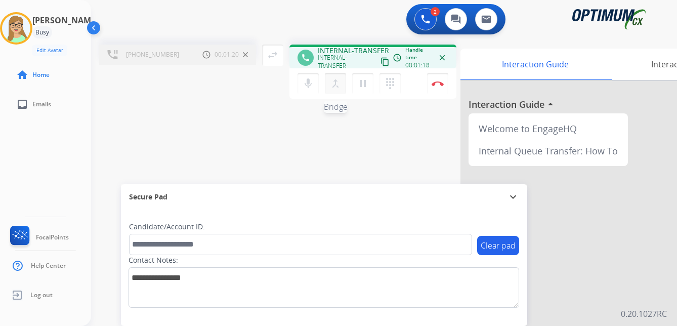
click at [337, 82] on mat-icon "merge_type" at bounding box center [335, 83] width 12 height 12
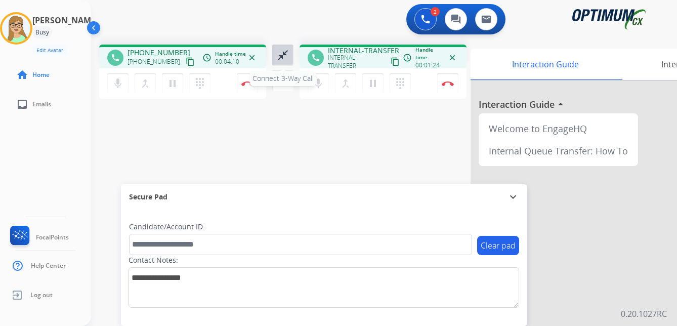
click at [285, 52] on mat-icon "close_fullscreen" at bounding box center [283, 55] width 12 height 12
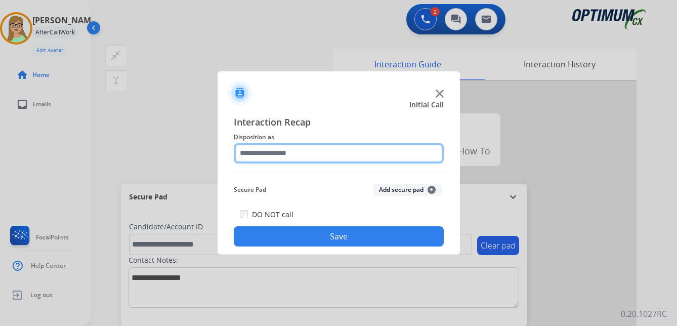
click at [275, 154] on input "text" at bounding box center [339, 153] width 210 height 20
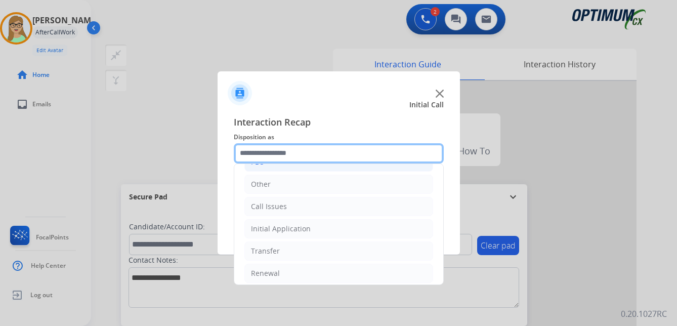
scroll to position [69, 0]
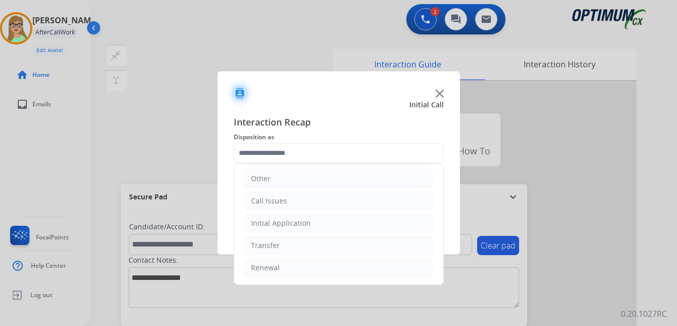
drag, startPoint x: 267, startPoint y: 265, endPoint x: 278, endPoint y: 257, distance: 13.0
click at [267, 264] on div "Renewal" at bounding box center [265, 267] width 29 height 10
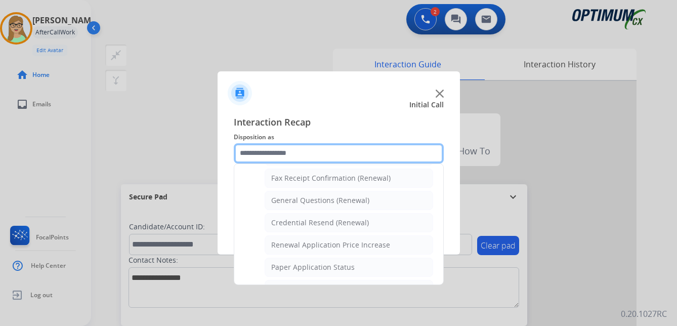
scroll to position [271, 0]
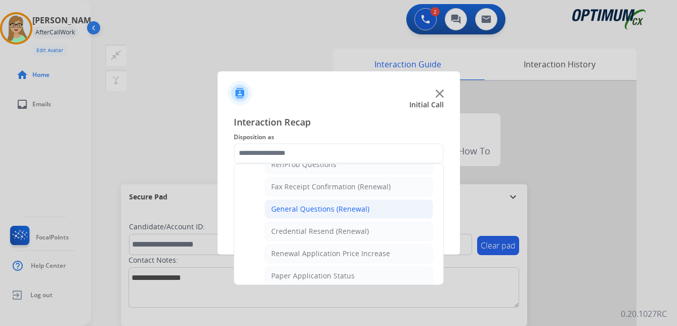
click at [307, 207] on div "General Questions (Renewal)" at bounding box center [320, 209] width 98 height 10
type input "**********"
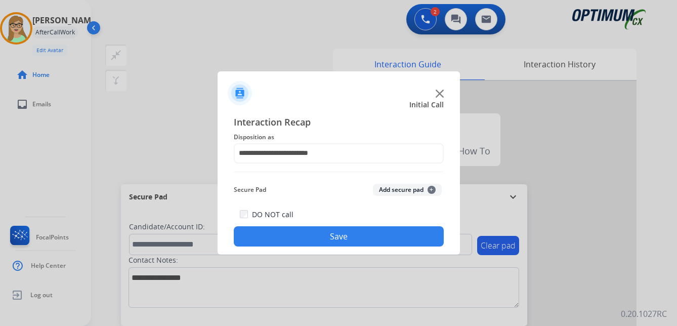
drag, startPoint x: 279, startPoint y: 237, endPoint x: 46, endPoint y: 214, distance: 234.2
click at [271, 237] on button "Save" at bounding box center [339, 236] width 210 height 20
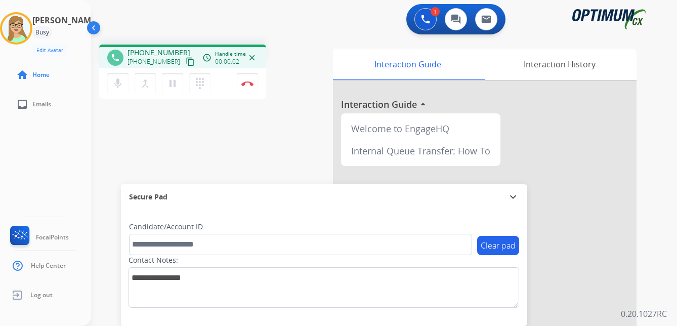
click at [186, 62] on mat-icon "content_copy" at bounding box center [190, 61] width 9 height 9
click at [246, 82] on img at bounding box center [247, 83] width 12 height 5
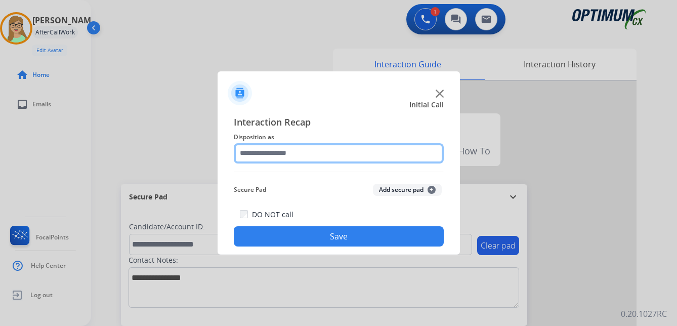
click at [289, 154] on input "text" at bounding box center [339, 153] width 210 height 20
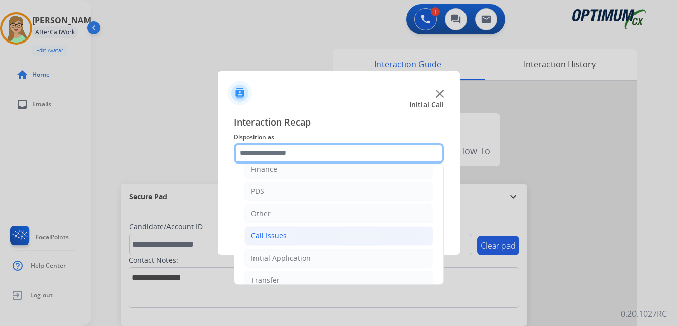
scroll to position [69, 0]
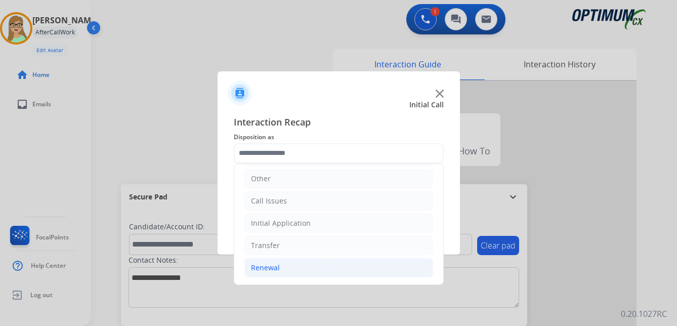
click at [263, 266] on div "Renewal" at bounding box center [265, 267] width 29 height 10
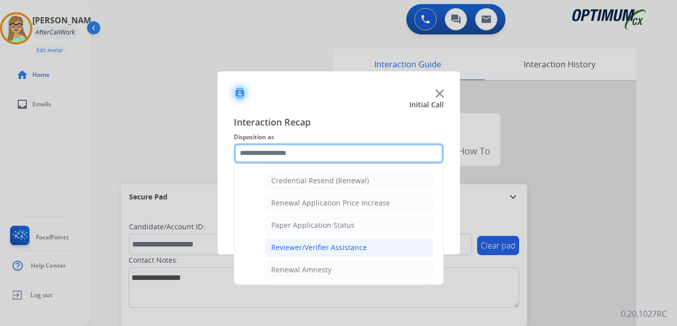
scroll to position [271, 0]
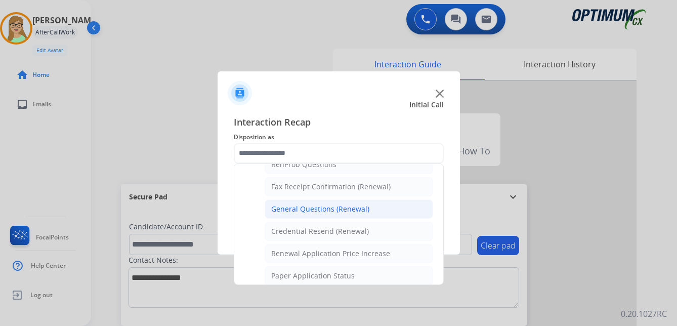
click at [304, 210] on div "General Questions (Renewal)" at bounding box center [320, 209] width 98 height 10
type input "**********"
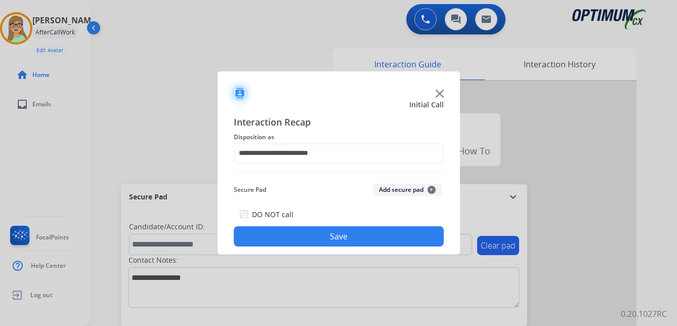
click at [301, 236] on button "Save" at bounding box center [339, 236] width 210 height 20
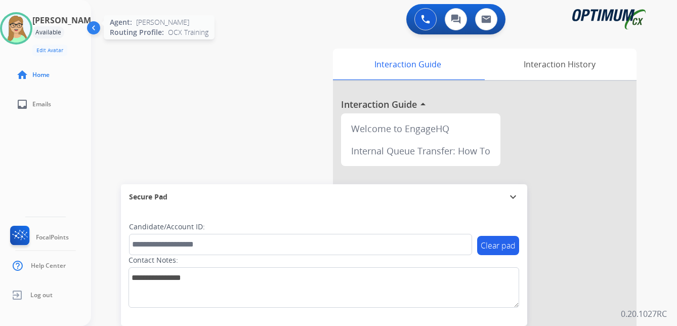
click at [30, 28] on img at bounding box center [16, 28] width 28 height 28
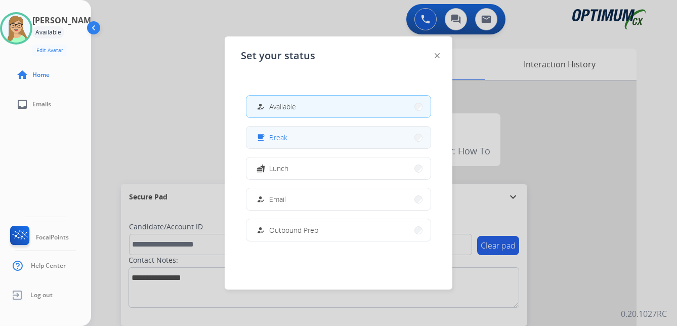
click at [283, 133] on span "Break" at bounding box center [278, 137] width 18 height 11
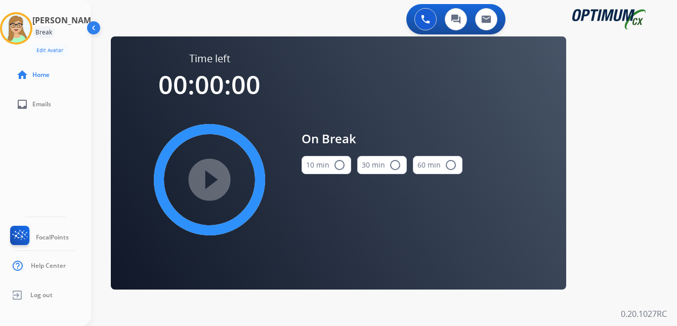
drag, startPoint x: 341, startPoint y: 162, endPoint x: 323, endPoint y: 162, distance: 17.7
click at [340, 162] on mat-icon "radio_button_unchecked" at bounding box center [339, 165] width 12 height 12
click at [203, 176] on mat-icon "play_circle_filled" at bounding box center [209, 179] width 12 height 12
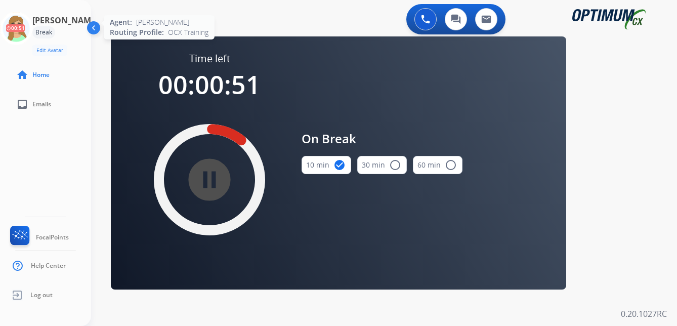
click at [28, 28] on icon at bounding box center [16, 28] width 33 height 33
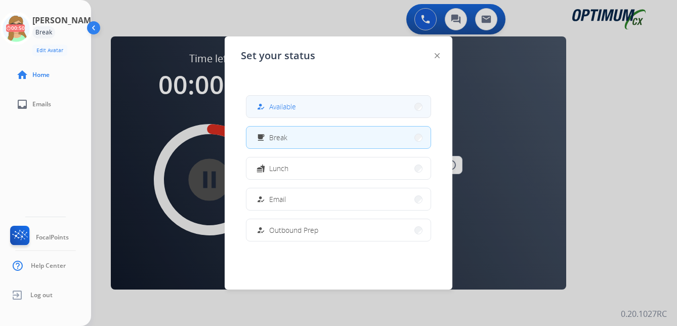
drag, startPoint x: 279, startPoint y: 110, endPoint x: 296, endPoint y: 172, distance: 64.2
click at [278, 110] on span "Available" at bounding box center [282, 106] width 27 height 11
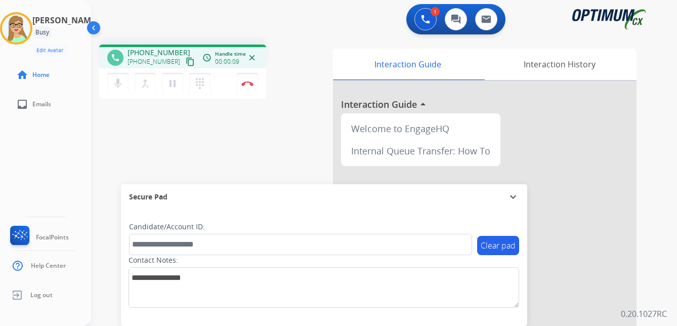
click at [186, 62] on mat-icon "content_copy" at bounding box center [190, 61] width 9 height 9
click at [247, 84] on img at bounding box center [247, 83] width 12 height 5
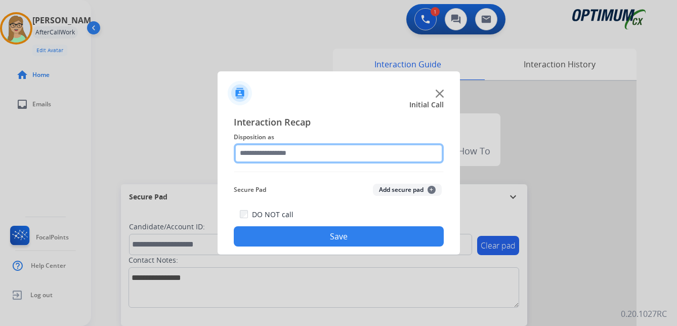
click at [275, 152] on input "text" at bounding box center [339, 153] width 210 height 20
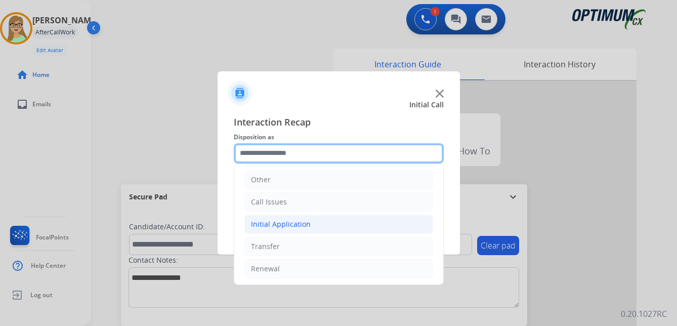
scroll to position [69, 0]
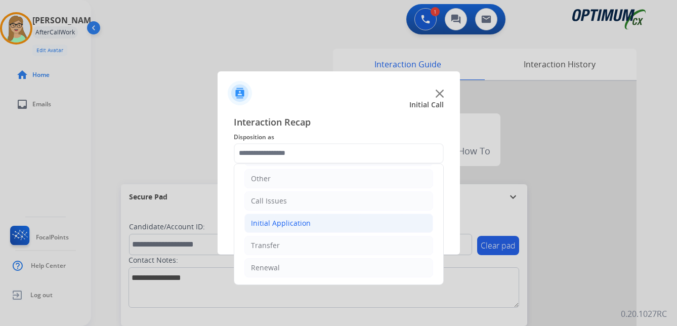
click at [287, 219] on div "Initial Application" at bounding box center [281, 223] width 60 height 10
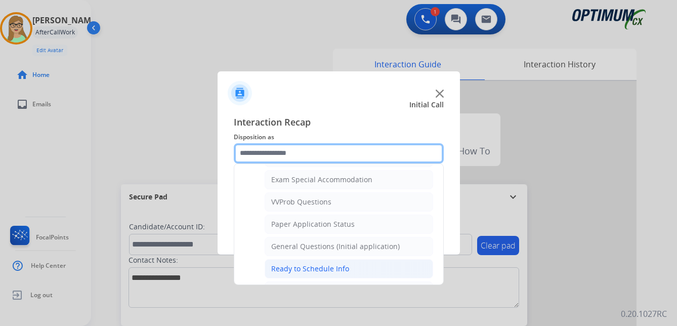
scroll to position [524, 0]
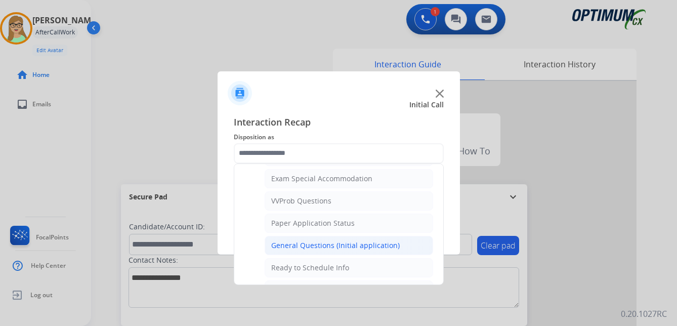
click at [301, 246] on div "General Questions (Initial application)" at bounding box center [335, 245] width 128 height 10
type input "**********"
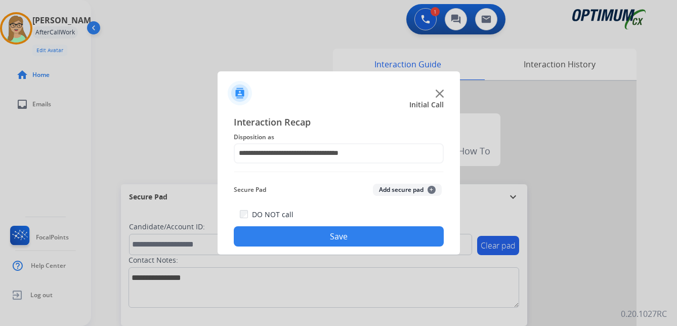
drag, startPoint x: 265, startPoint y: 238, endPoint x: 77, endPoint y: 164, distance: 202.3
click at [257, 236] on button "Save" at bounding box center [339, 236] width 210 height 20
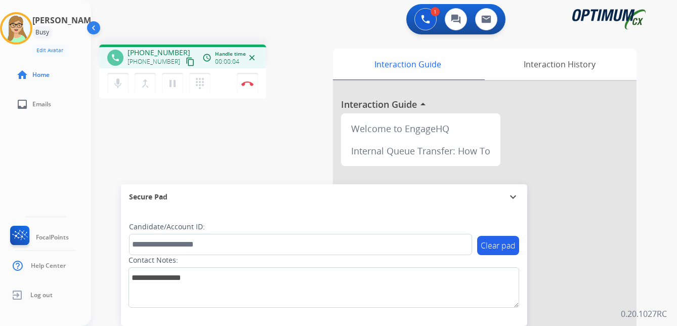
click at [186, 59] on mat-icon "content_copy" at bounding box center [190, 61] width 9 height 9
click at [249, 83] on img at bounding box center [247, 83] width 12 height 5
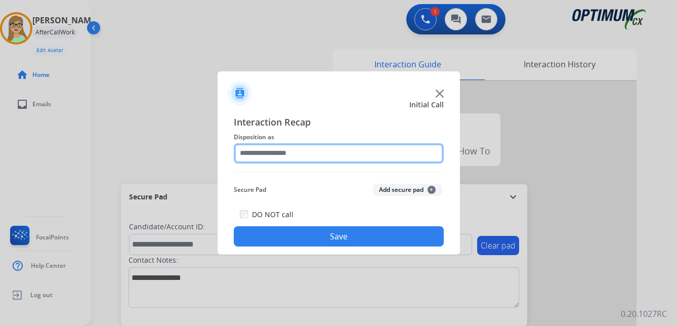
click at [271, 151] on input "text" at bounding box center [339, 153] width 210 height 20
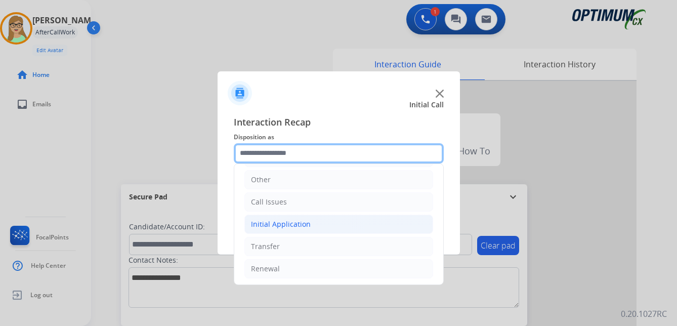
scroll to position [69, 0]
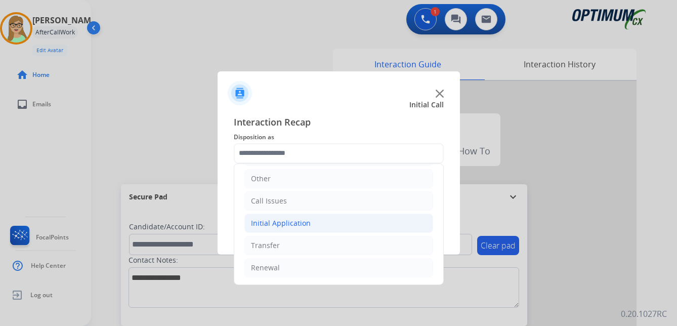
click at [291, 222] on div "Initial Application" at bounding box center [281, 223] width 60 height 10
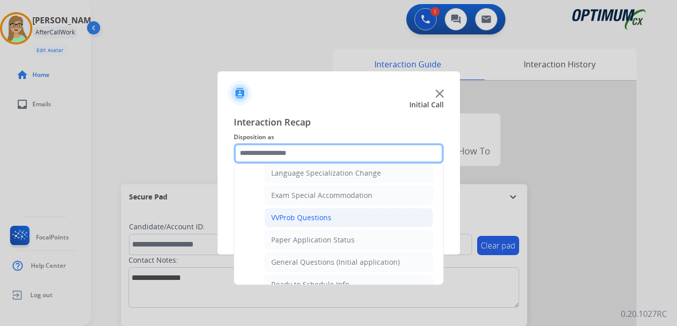
scroll to position [524, 0]
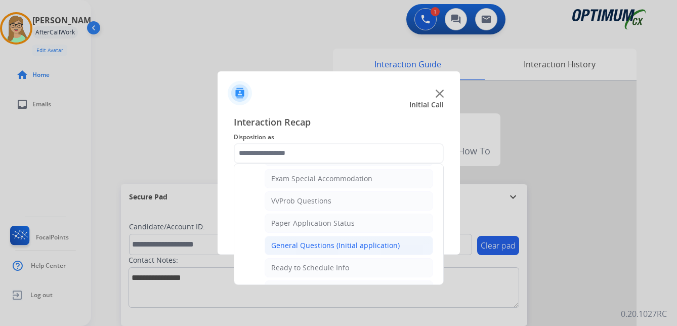
click at [326, 242] on div "General Questions (Initial application)" at bounding box center [335, 245] width 128 height 10
type input "**********"
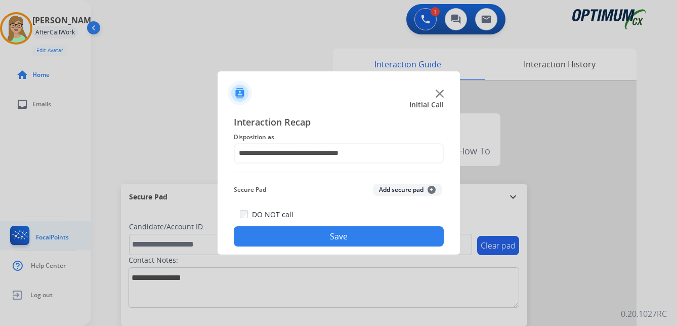
drag, startPoint x: 313, startPoint y: 243, endPoint x: 46, endPoint y: 242, distance: 267.5
click at [308, 242] on button "Save" at bounding box center [339, 236] width 210 height 20
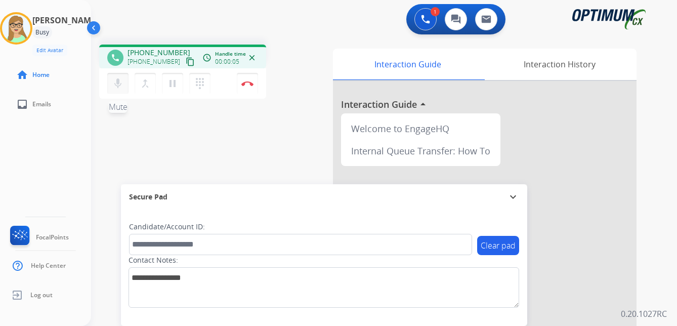
drag, startPoint x: 181, startPoint y: 60, endPoint x: 115, endPoint y: 94, distance: 74.2
click at [186, 63] on mat-icon "content_copy" at bounding box center [190, 61] width 9 height 9
click at [245, 85] on img at bounding box center [247, 83] width 12 height 5
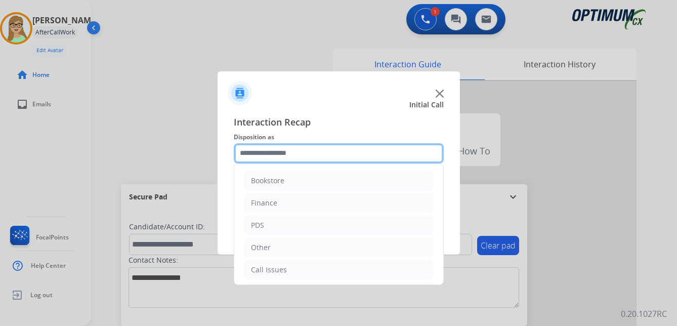
click at [274, 150] on input "text" at bounding box center [339, 153] width 210 height 20
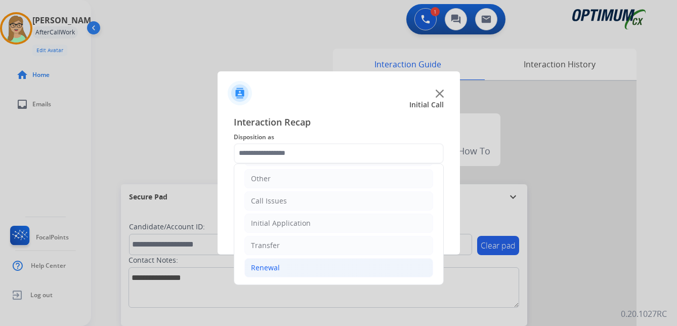
click at [266, 265] on div "Renewal" at bounding box center [265, 267] width 29 height 10
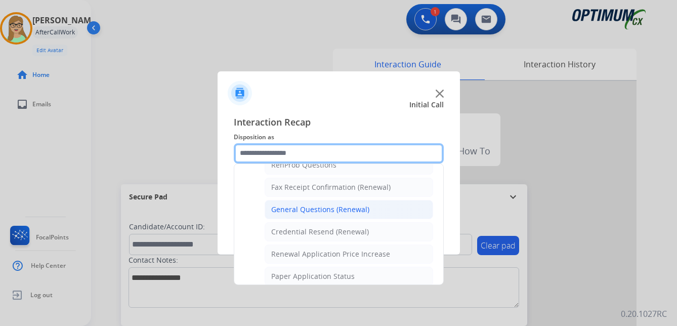
scroll to position [271, 0]
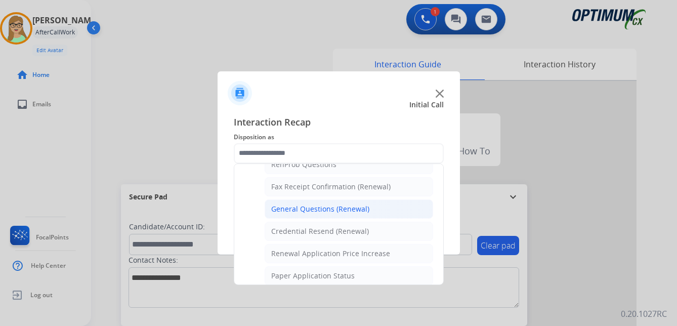
click at [310, 206] on div "General Questions (Renewal)" at bounding box center [320, 209] width 98 height 10
type input "**********"
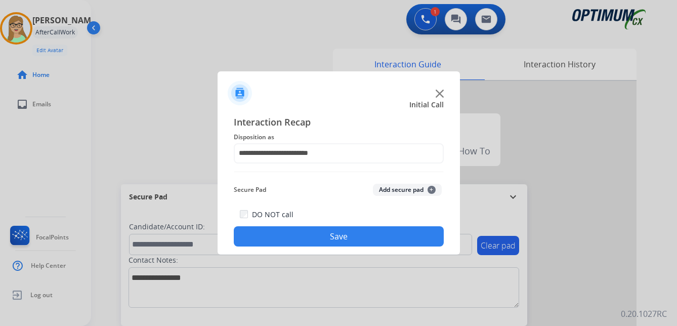
click at [287, 237] on button "Save" at bounding box center [339, 236] width 210 height 20
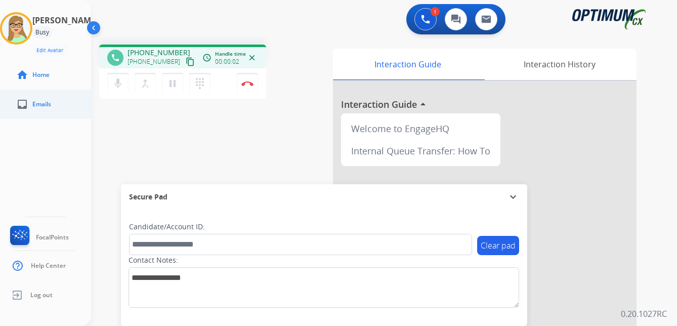
drag, startPoint x: 177, startPoint y: 62, endPoint x: 3, endPoint y: 98, distance: 178.1
click at [186, 62] on mat-icon "content_copy" at bounding box center [190, 61] width 9 height 9
click at [247, 84] on img at bounding box center [247, 83] width 12 height 5
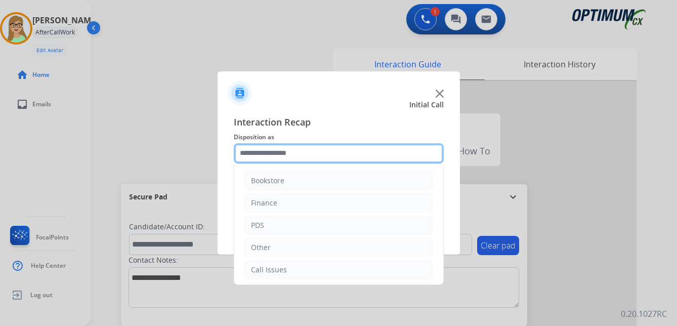
click at [276, 159] on input "text" at bounding box center [339, 153] width 210 height 20
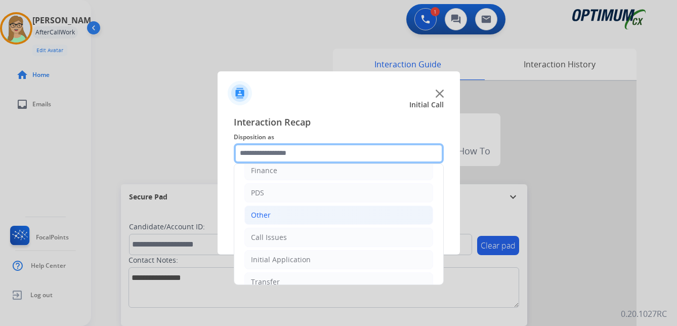
scroll to position [69, 0]
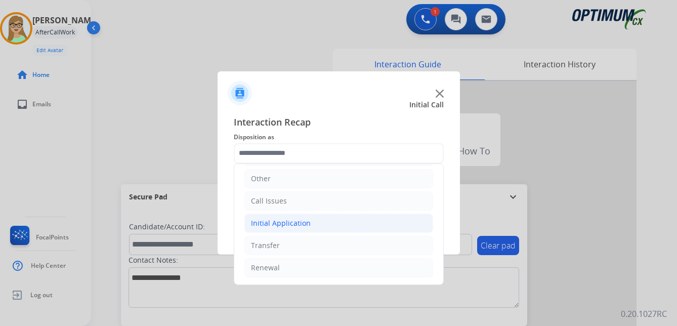
click at [286, 220] on div "Initial Application" at bounding box center [281, 223] width 60 height 10
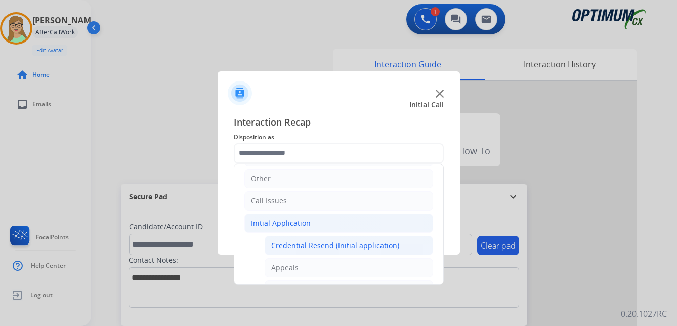
click at [315, 246] on div "Credential Resend (Initial application)" at bounding box center [335, 245] width 128 height 10
type input "**********"
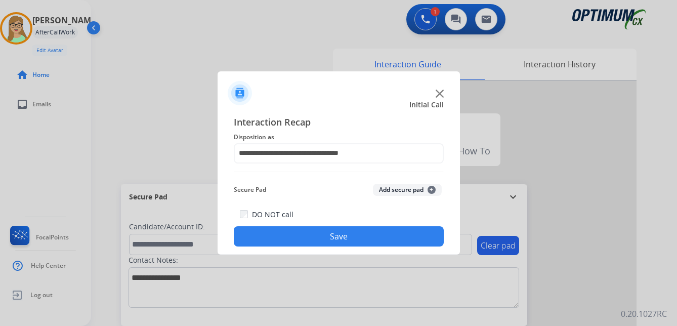
drag, startPoint x: 291, startPoint y: 237, endPoint x: 2, endPoint y: 196, distance: 292.6
click at [289, 237] on button "Save" at bounding box center [339, 236] width 210 height 20
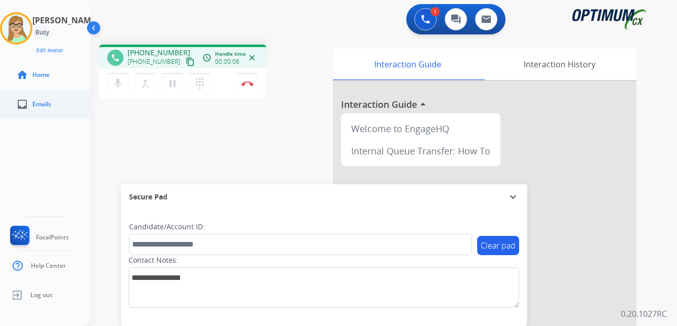
drag, startPoint x: 179, startPoint y: 63, endPoint x: 4, endPoint y: 98, distance: 178.4
click at [186, 63] on mat-icon "content_copy" at bounding box center [190, 61] width 9 height 9
click at [247, 84] on img at bounding box center [247, 83] width 12 height 5
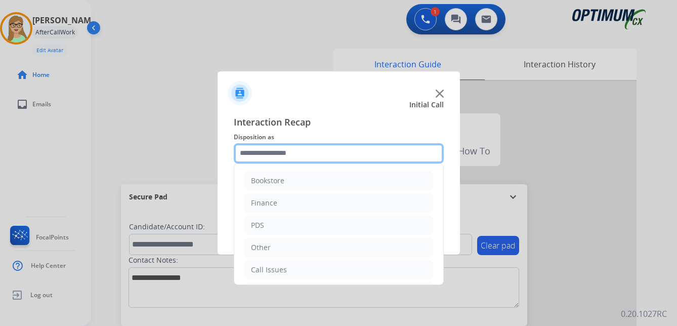
click at [266, 149] on input "text" at bounding box center [339, 153] width 210 height 20
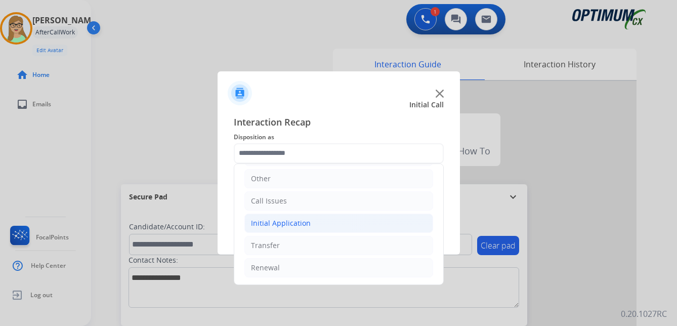
click at [276, 219] on div "Initial Application" at bounding box center [281, 223] width 60 height 10
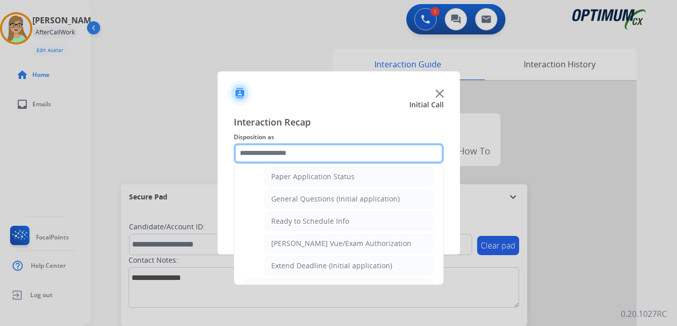
scroll to position [574, 0]
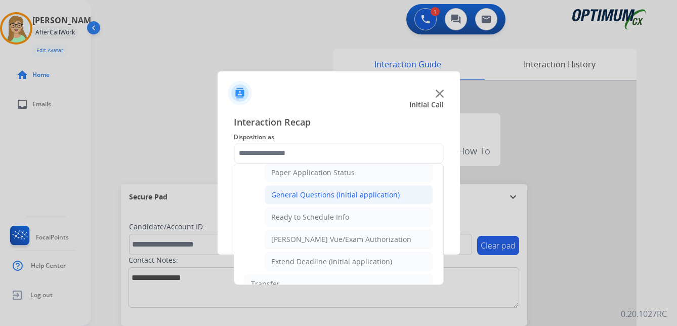
click at [300, 199] on div "General Questions (Initial application)" at bounding box center [335, 195] width 128 height 10
type input "**********"
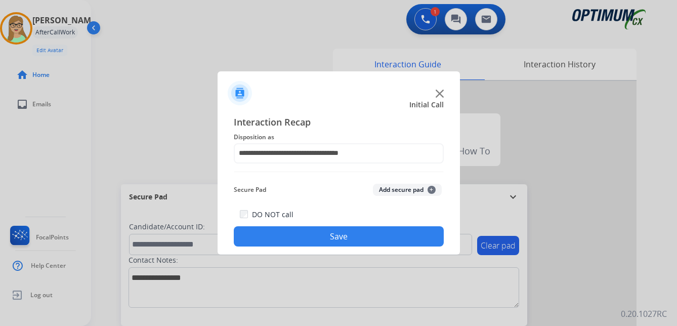
click at [295, 230] on button "Save" at bounding box center [339, 236] width 210 height 20
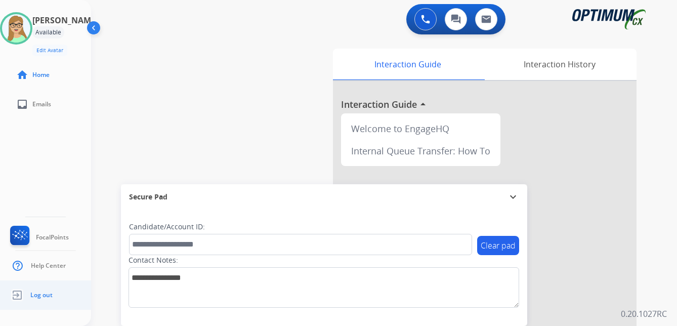
click at [46, 294] on span "Log out" at bounding box center [41, 295] width 22 height 8
